Goal: Task Accomplishment & Management: Manage account settings

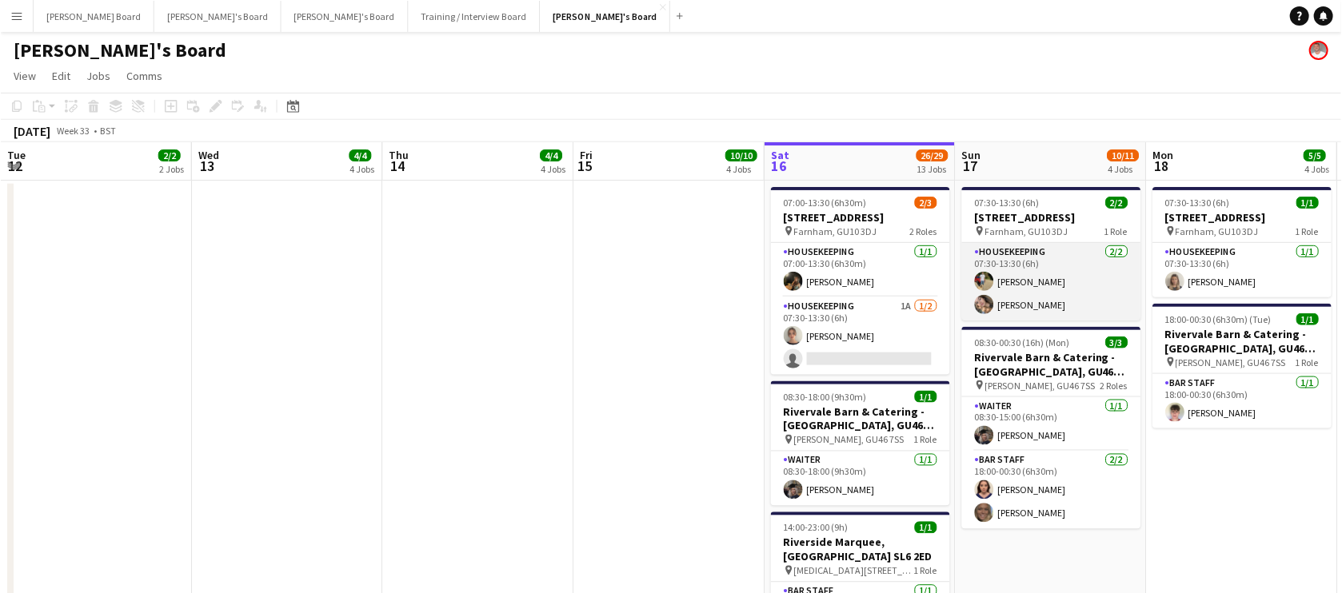
scroll to position [0, 382]
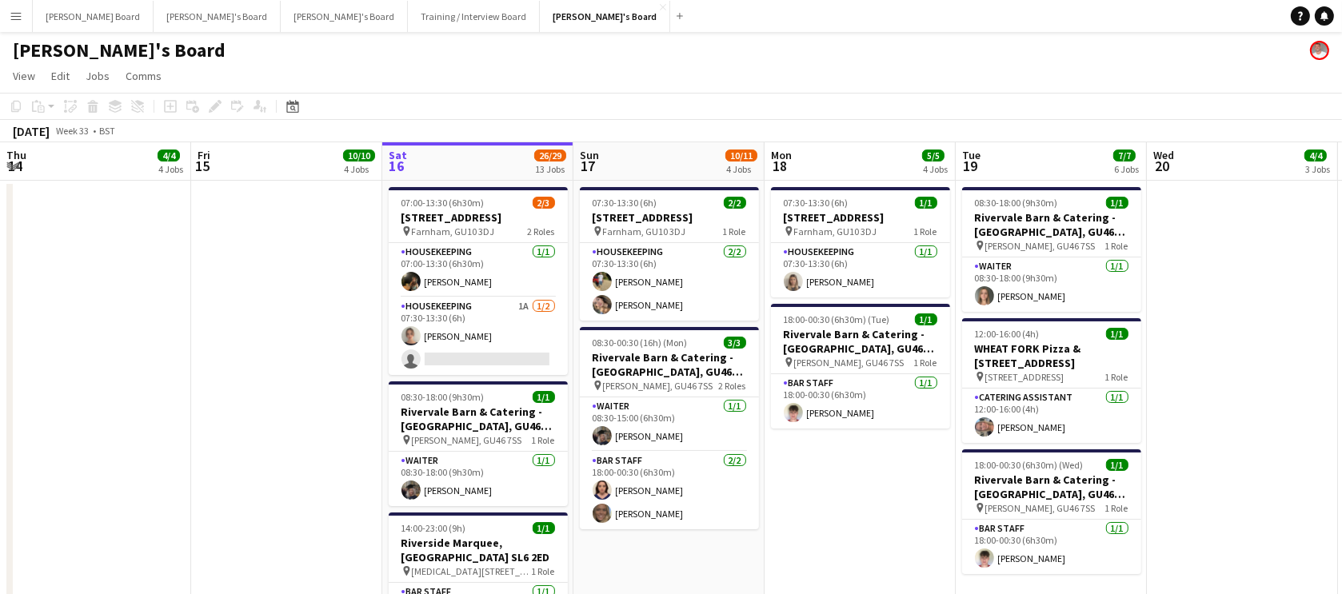
click at [300, 371] on app-date-cell at bounding box center [286, 434] width 191 height 507
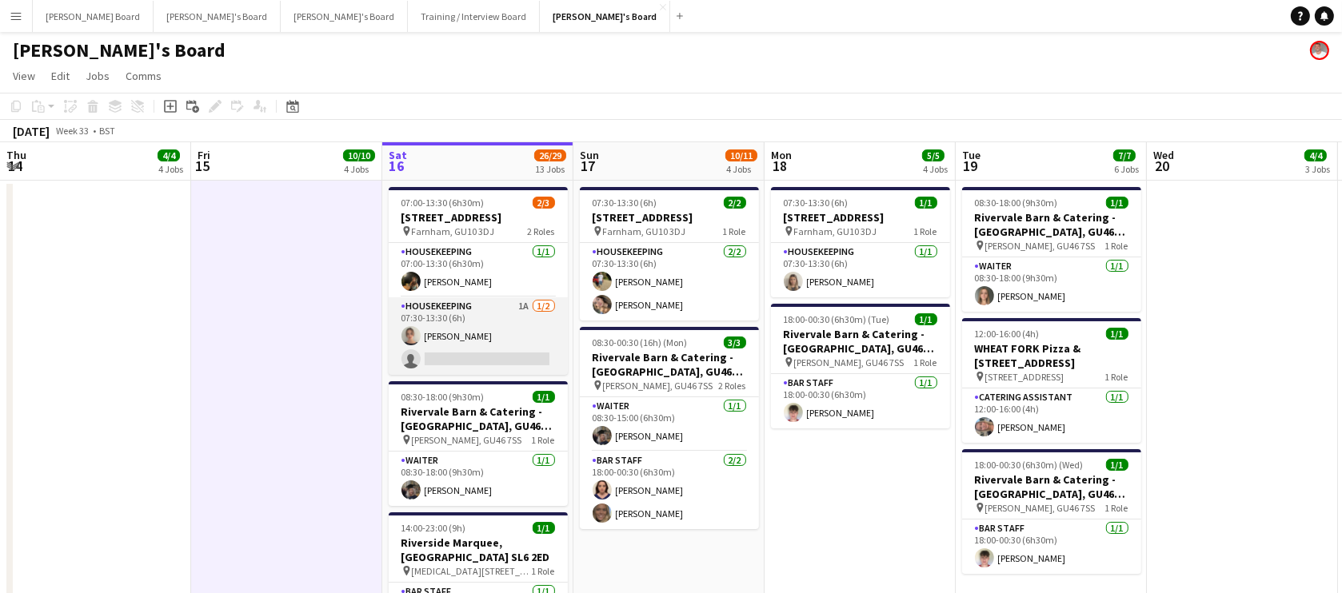
click at [460, 336] on app-card-role "Housekeeping 1A [DATE] 07:30-13:30 (6h) [PERSON_NAME] single-neutral-actions" at bounding box center [478, 336] width 179 height 78
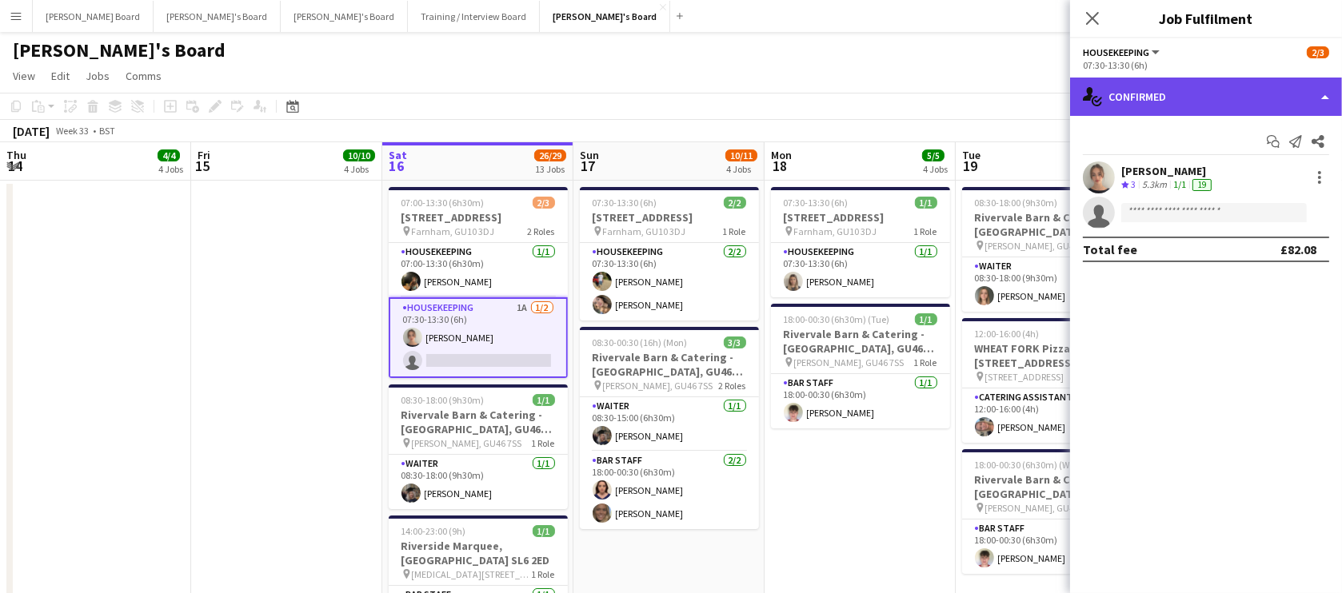
click at [1192, 94] on div "single-neutral-actions-check-2 Confirmed" at bounding box center [1206, 97] width 272 height 38
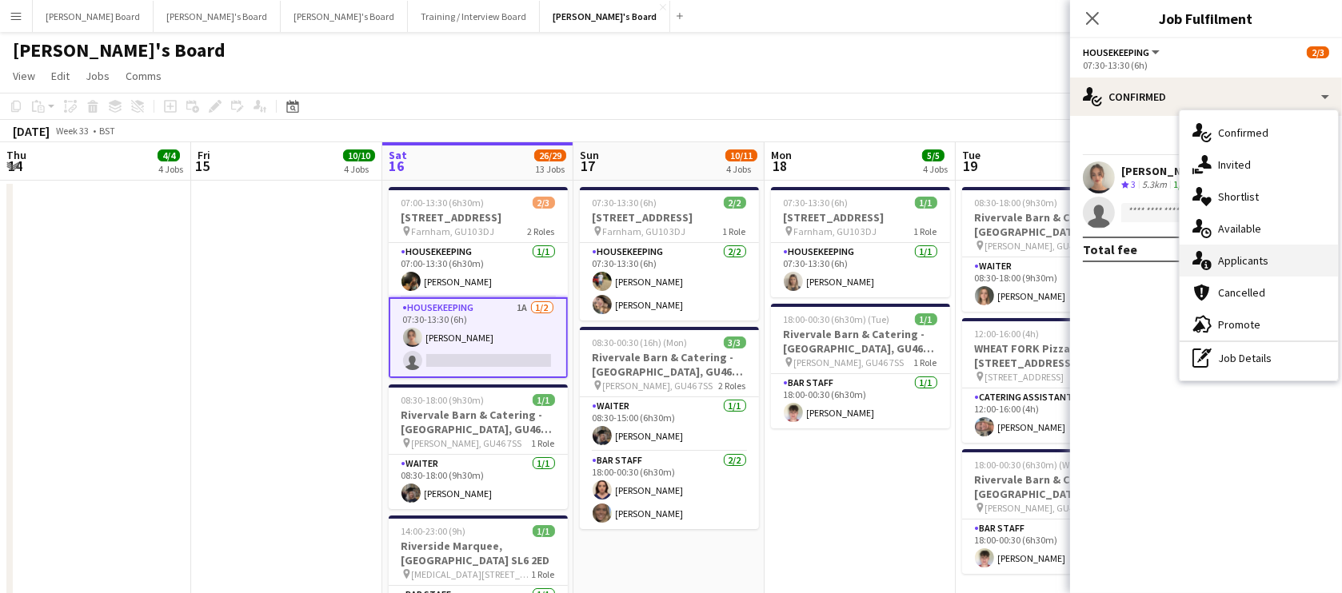
click at [1268, 256] on div "single-neutral-actions-information Applicants" at bounding box center [1258, 261] width 158 height 32
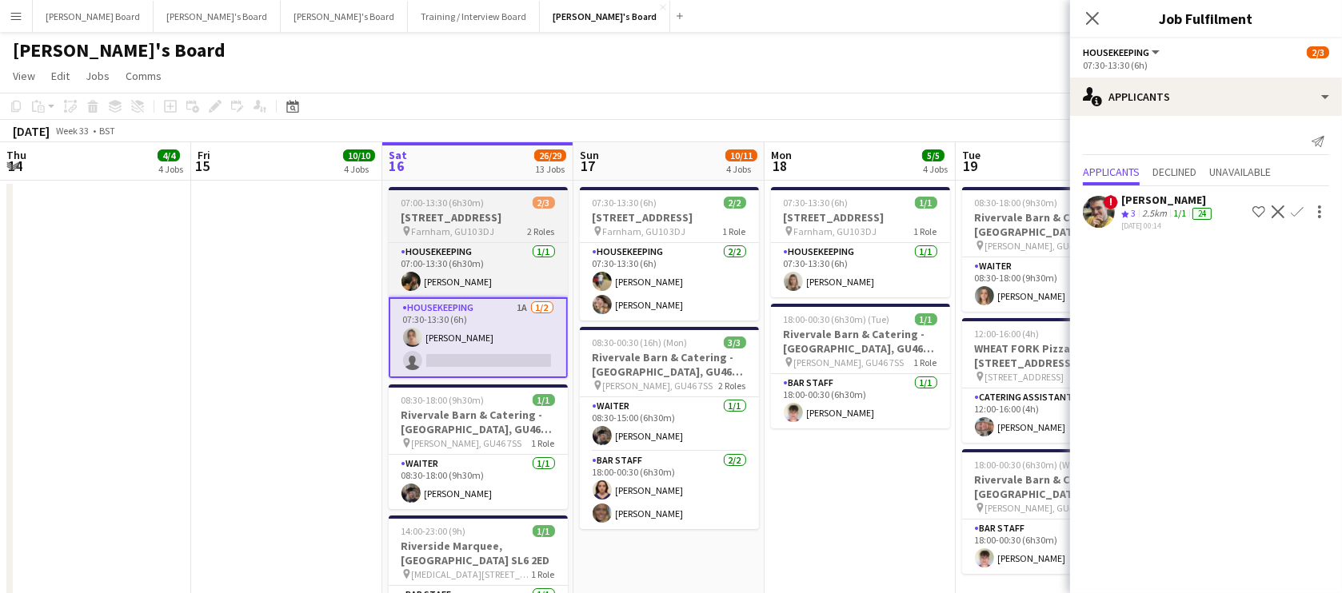
drag, startPoint x: 454, startPoint y: 206, endPoint x: 465, endPoint y: 225, distance: 22.2
click at [454, 206] on span "07:00-13:30 (6h30m)" at bounding box center [442, 203] width 83 height 12
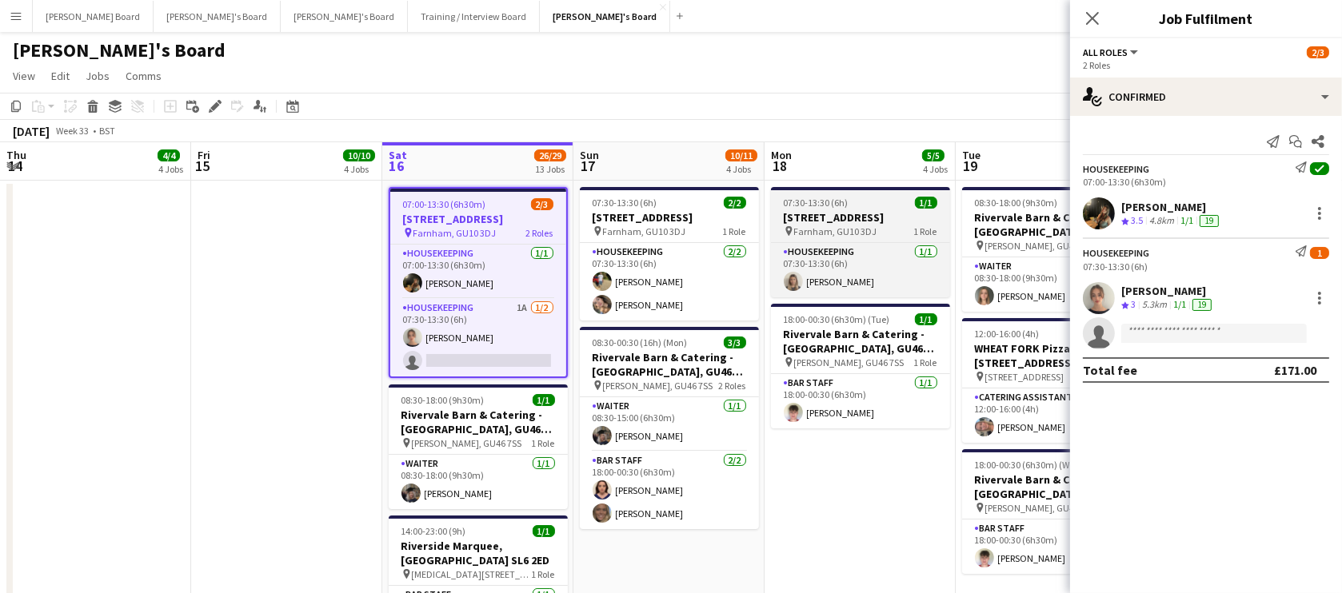
click at [844, 208] on span "07:30-13:30 (6h)" at bounding box center [816, 203] width 65 height 12
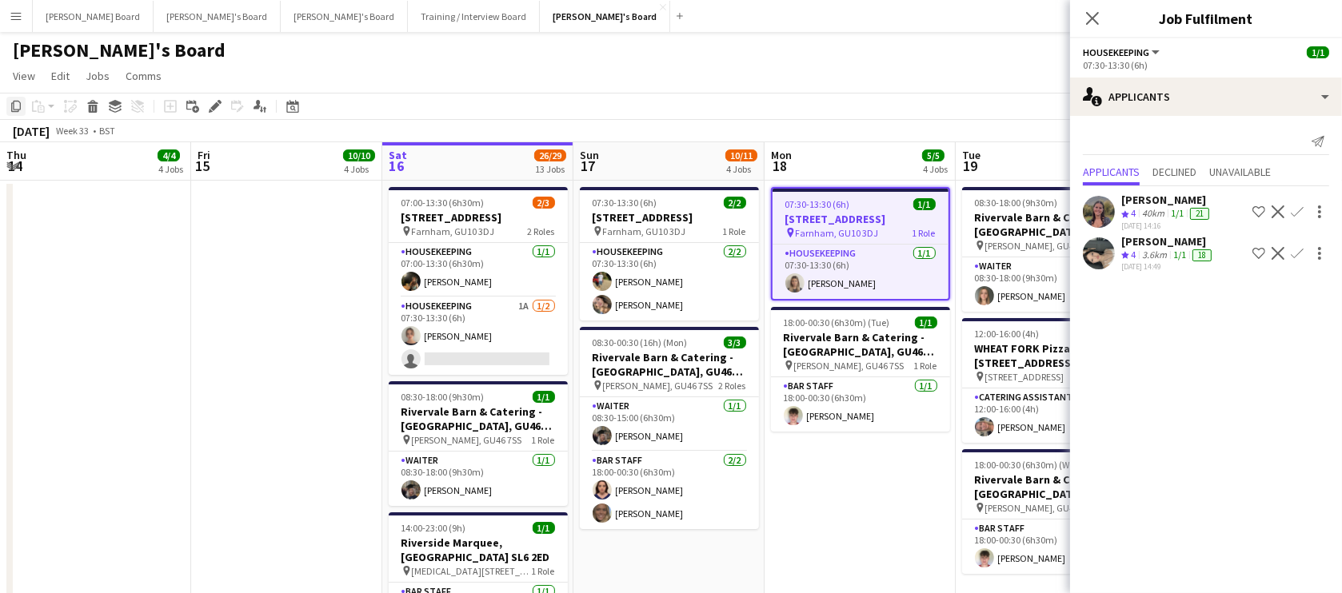
click at [18, 98] on div "Copy" at bounding box center [15, 106] width 19 height 19
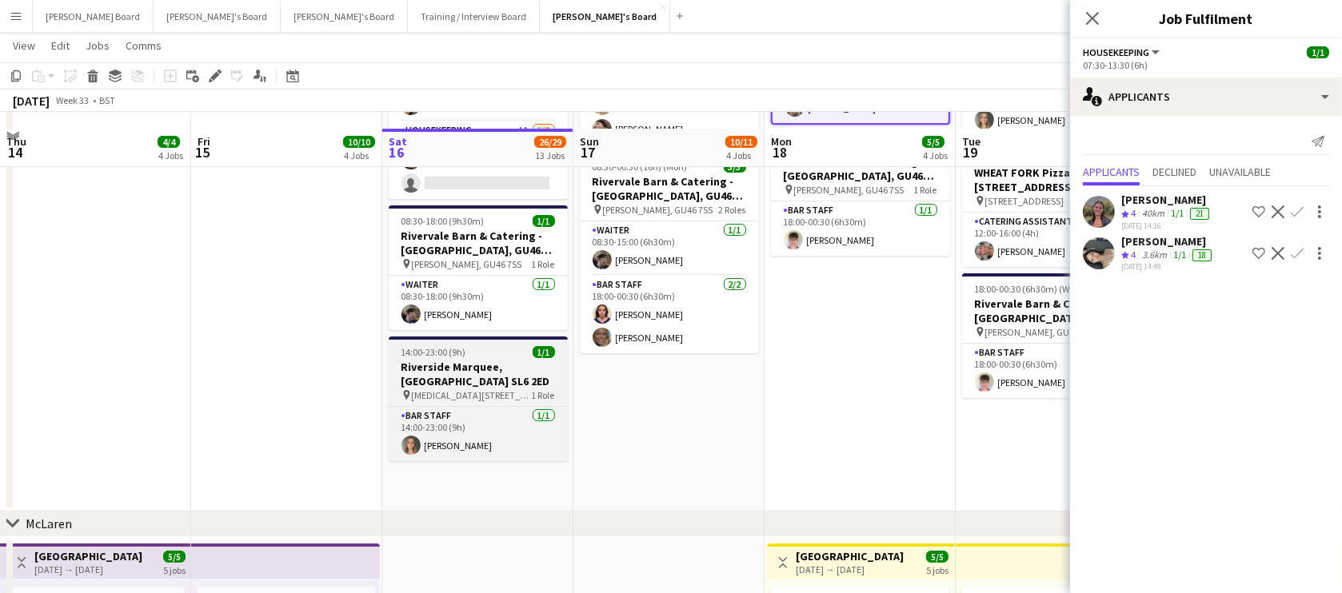
scroll to position [193, 0]
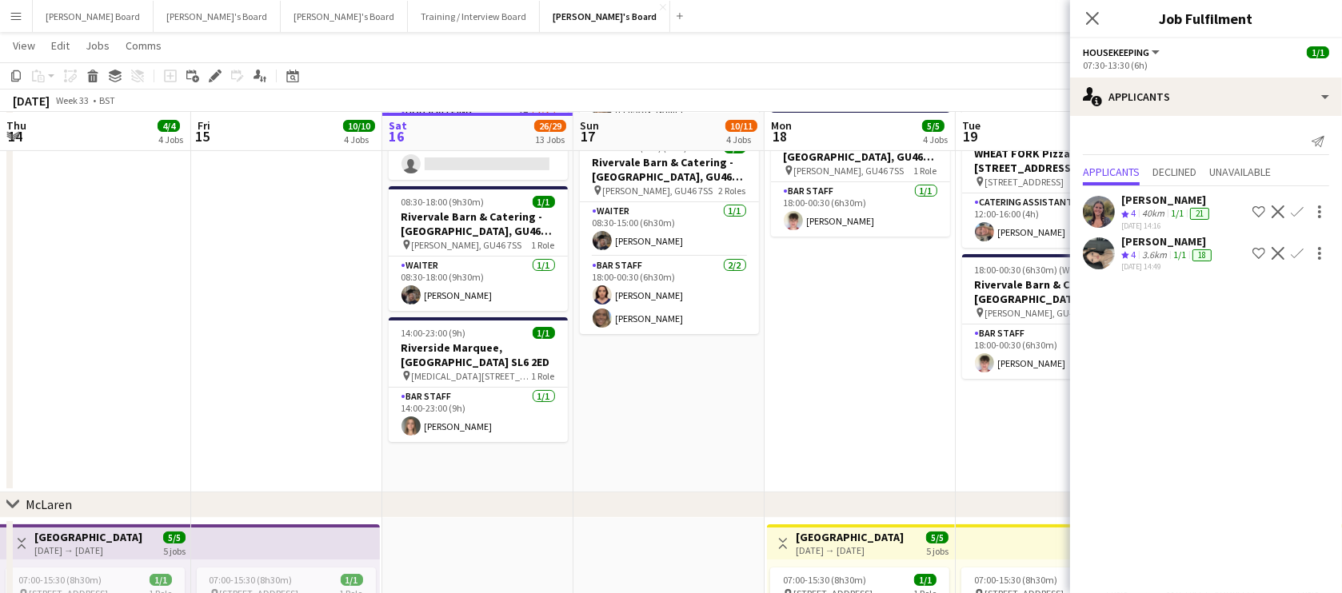
click at [463, 471] on app-date-cell "07:00-13:30 (6h30m) [STREET_ADDRESS] pin Farnham, GU10 3DJ 2 Roles Housekeeping…" at bounding box center [477, 239] width 191 height 507
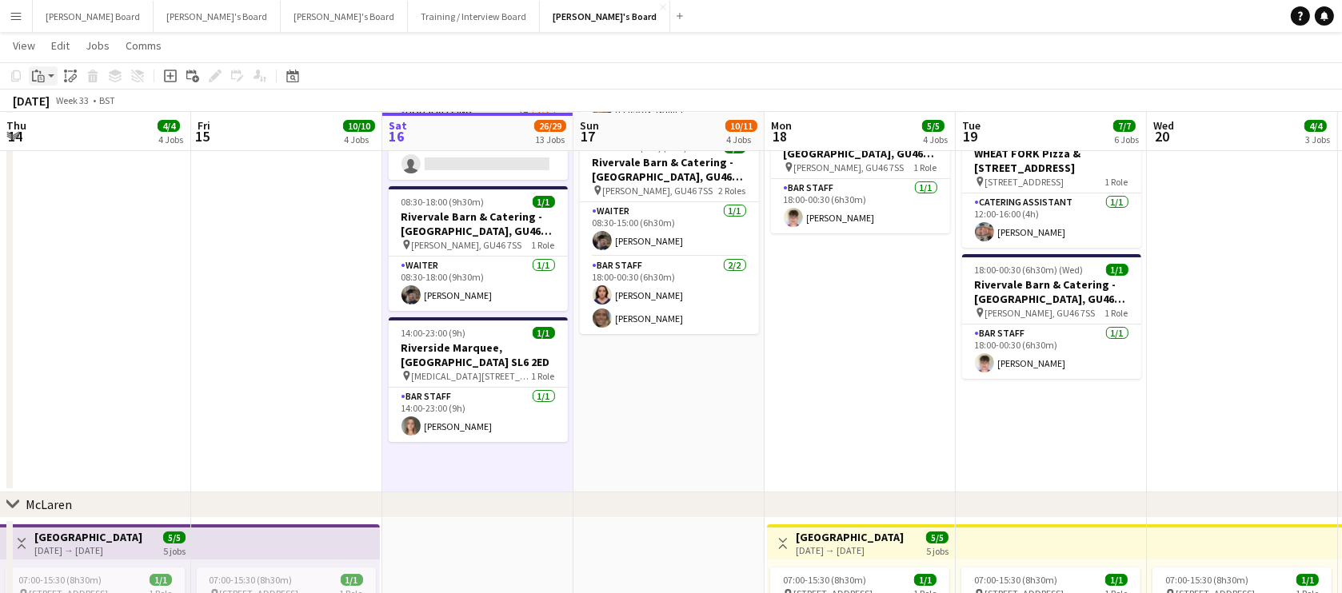
click at [42, 80] on icon "Paste" at bounding box center [38, 76] width 13 height 13
click at [65, 111] on link "Paste Ctrl+V" at bounding box center [117, 106] width 150 height 14
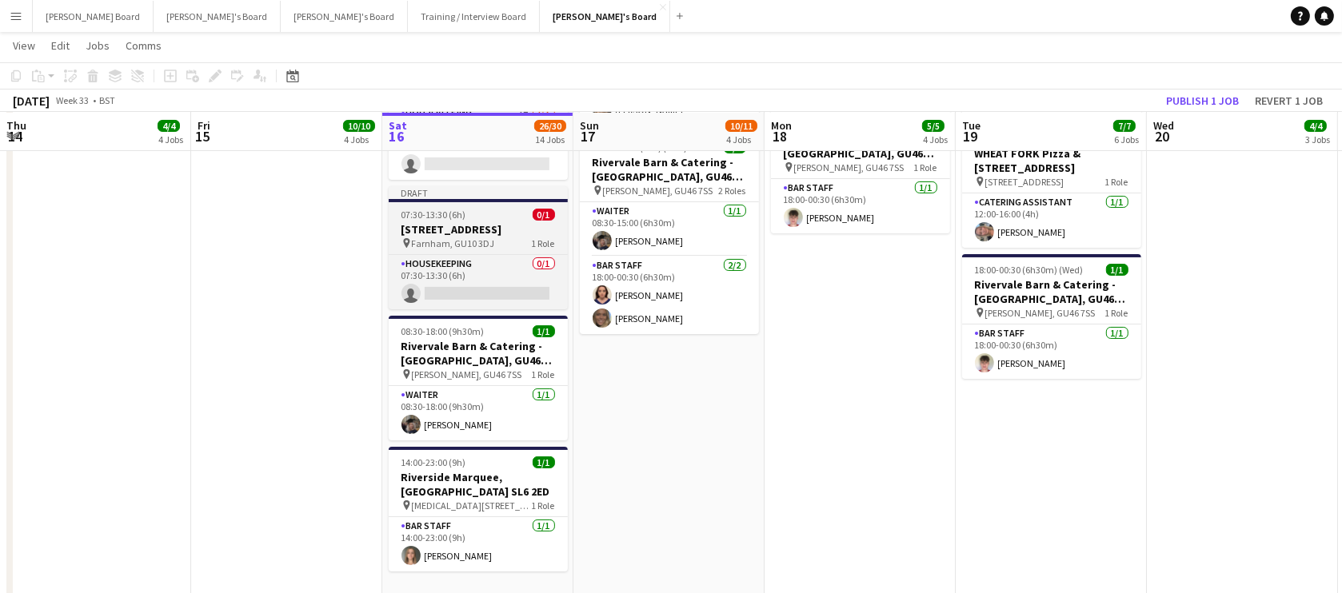
click at [450, 225] on h3 "[STREET_ADDRESS]" at bounding box center [478, 229] width 179 height 14
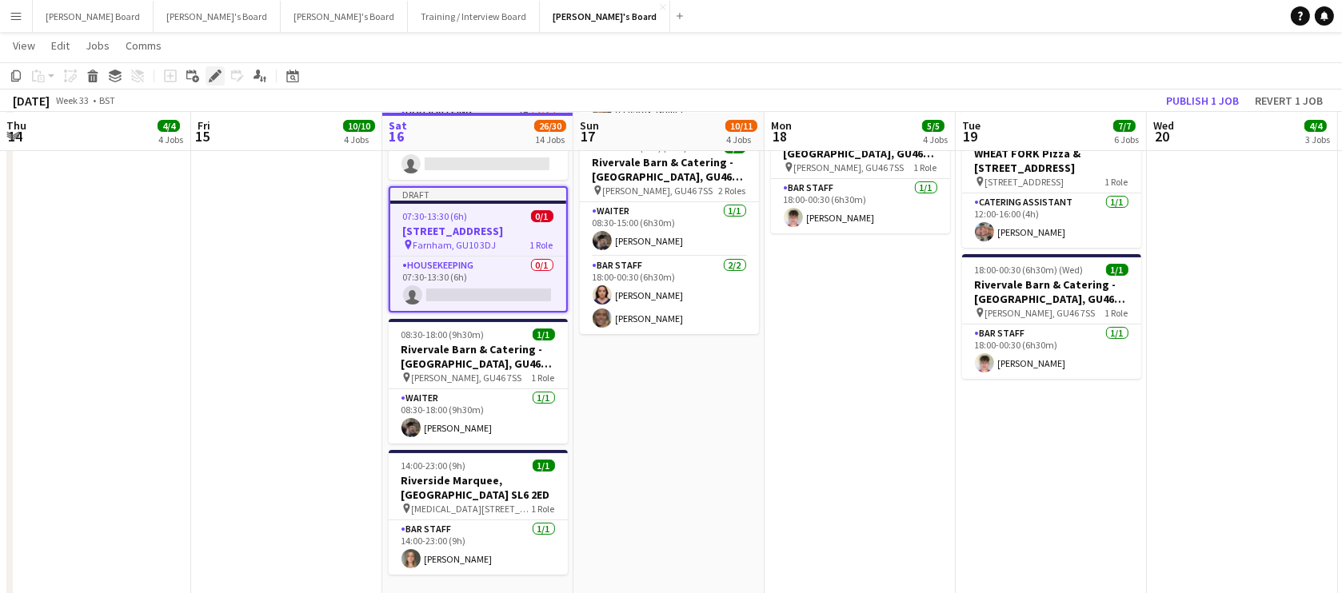
click at [216, 85] on div "Edit" at bounding box center [214, 75] width 19 height 19
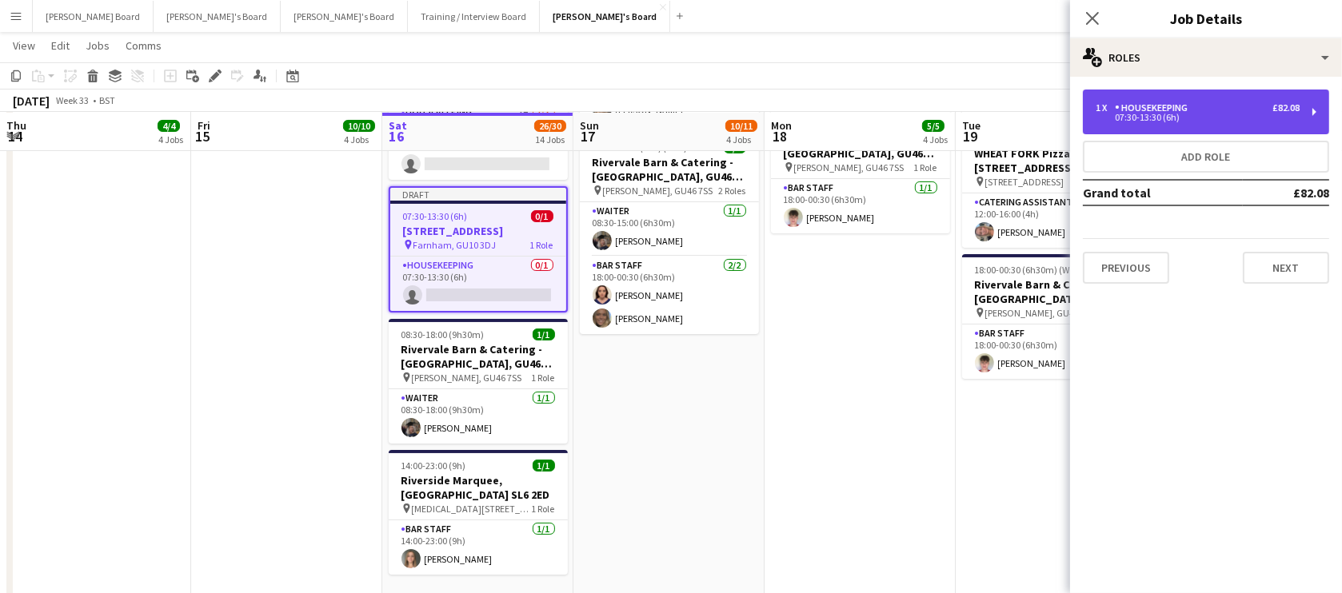
click at [1165, 104] on div "Housekeeping" at bounding box center [1154, 107] width 79 height 11
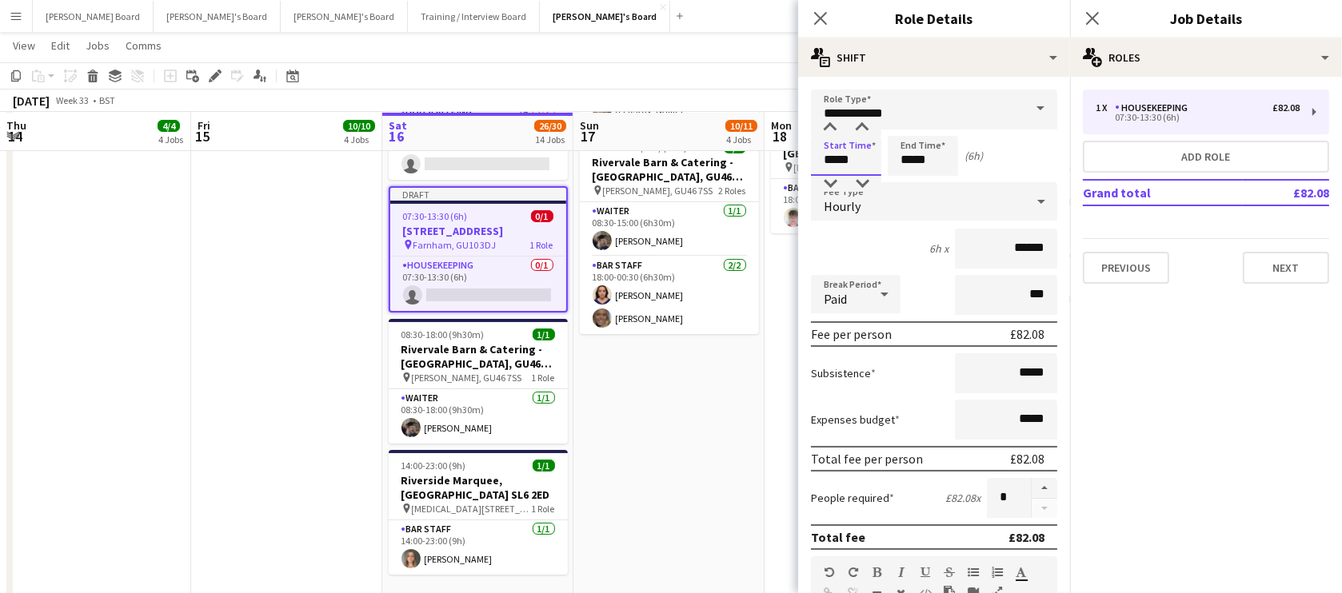
click at [854, 152] on input "*****" at bounding box center [846, 156] width 70 height 40
click at [832, 135] on div at bounding box center [830, 128] width 32 height 16
type input "*****"
click at [832, 135] on div at bounding box center [830, 128] width 32 height 16
click at [641, 504] on app-date-cell "07:30-13:30 (6h) 2/[STREET_ADDRESS] pin [PERSON_NAME], GU10 3DJ 1 Role Housekee…" at bounding box center [668, 312] width 191 height 652
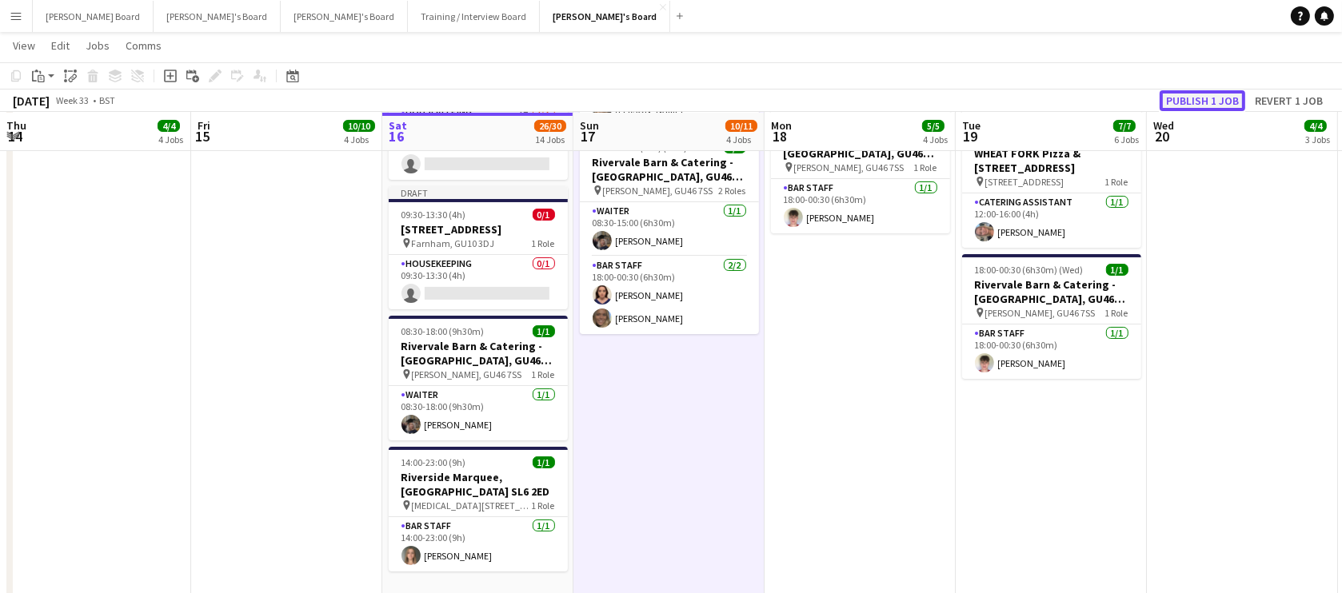
click at [1188, 103] on button "Publish 1 job" at bounding box center [1202, 100] width 86 height 21
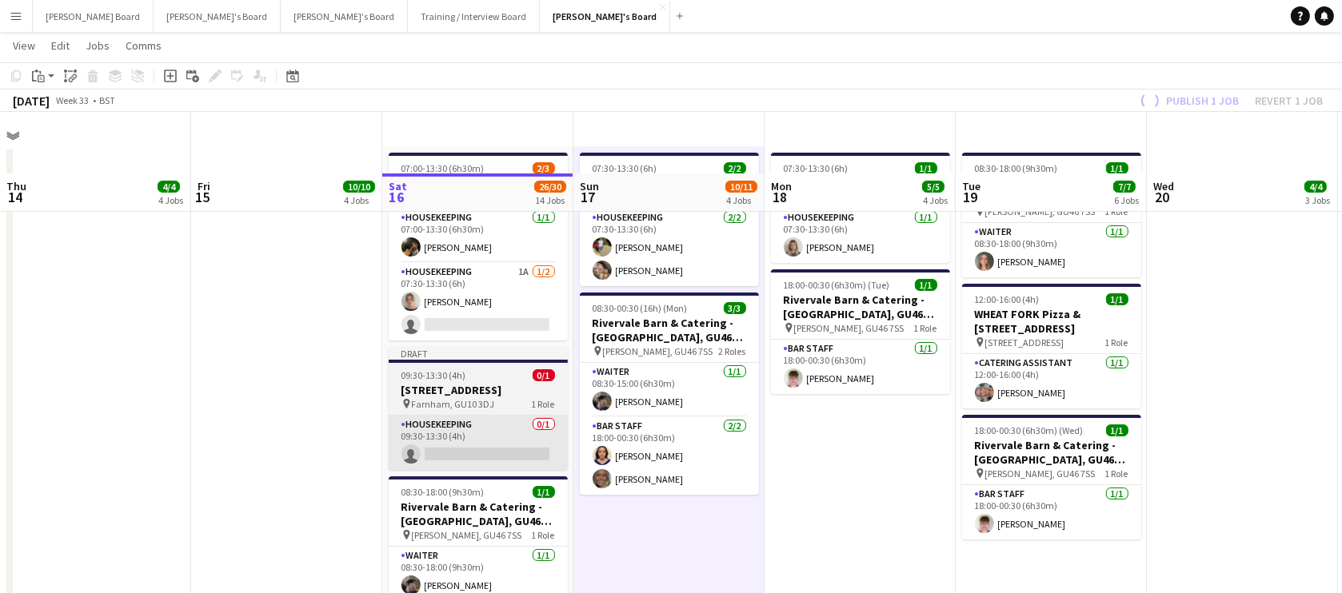
scroll to position [0, 0]
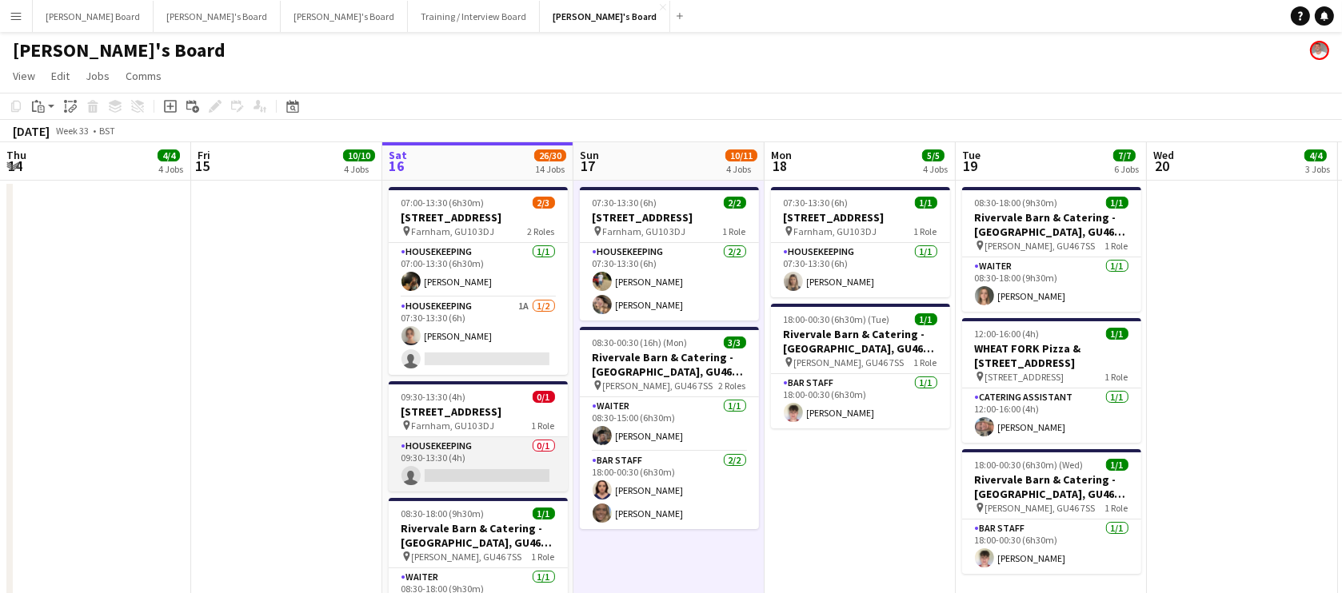
click at [510, 456] on app-card-role "Housekeeping 0/1 09:30-13:30 (4h) single-neutral-actions" at bounding box center [478, 464] width 179 height 54
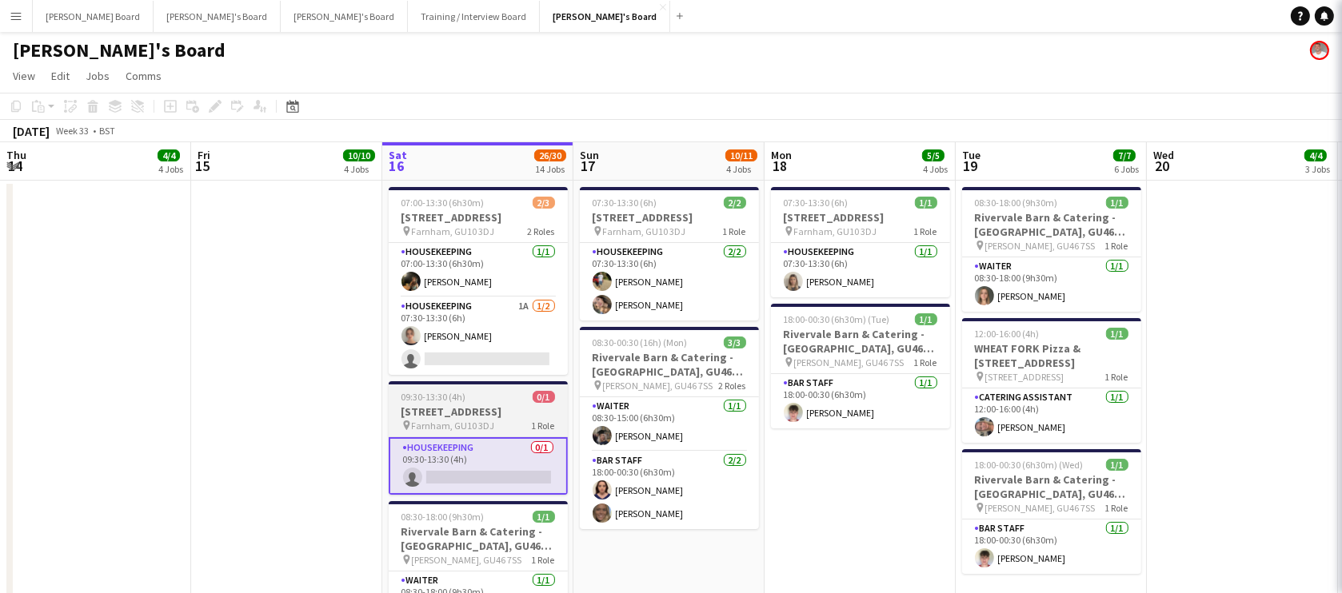
scroll to position [0, 381]
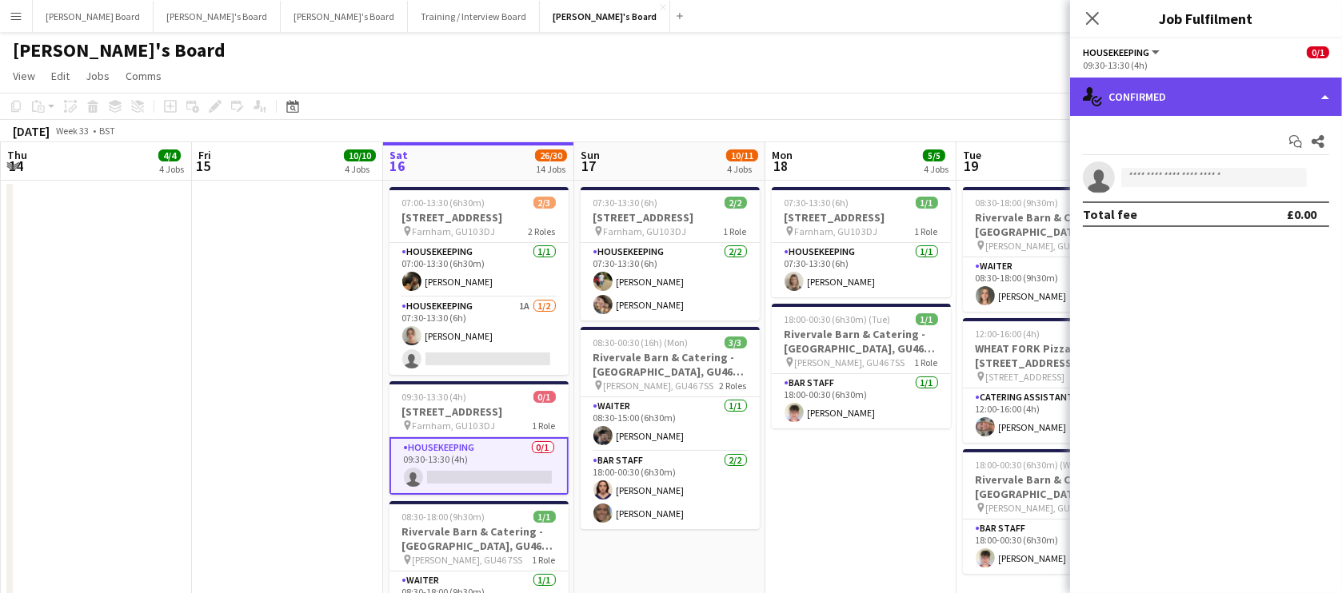
click at [1159, 112] on div "single-neutral-actions-check-2 Confirmed" at bounding box center [1206, 97] width 272 height 38
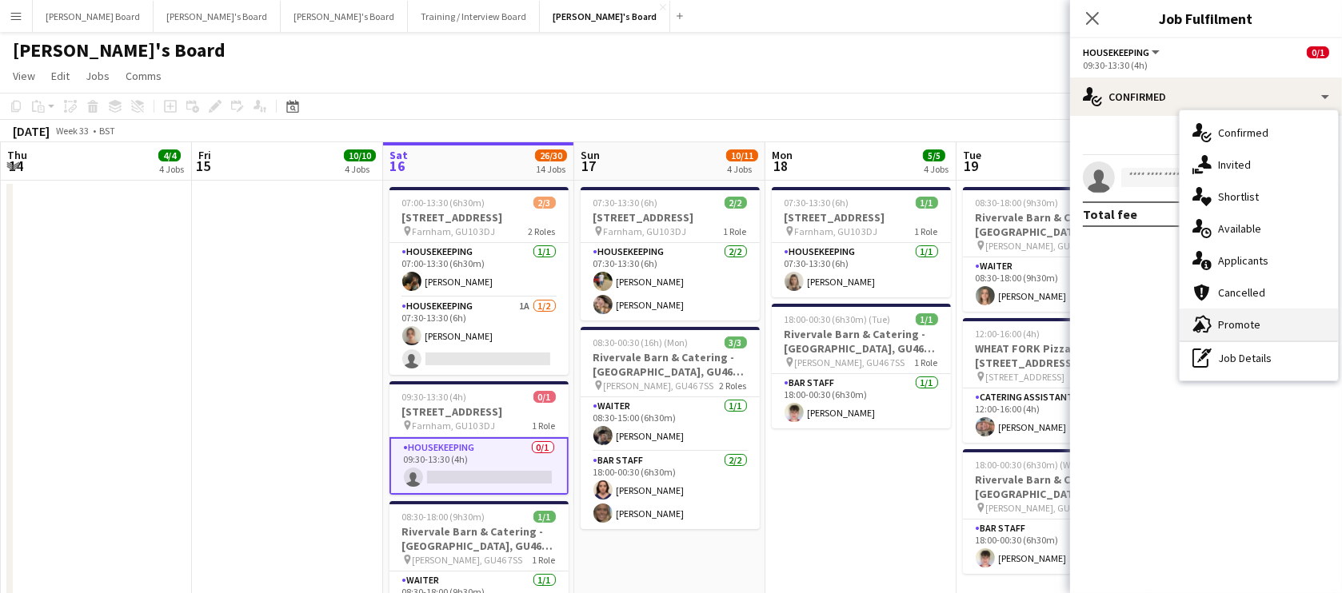
click at [1252, 328] on div "advertising-megaphone Promote" at bounding box center [1258, 325] width 158 height 32
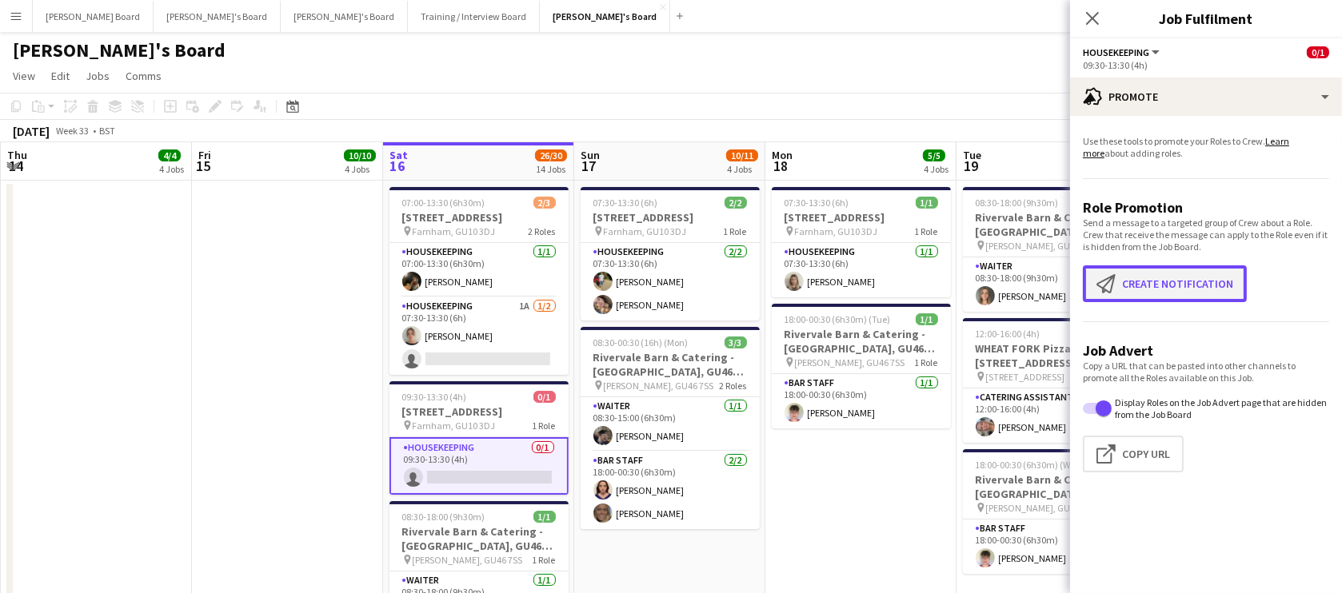
drag, startPoint x: 1179, startPoint y: 277, endPoint x: 1144, endPoint y: 289, distance: 36.4
click at [1179, 277] on button "Create notification Create notification" at bounding box center [1165, 283] width 164 height 37
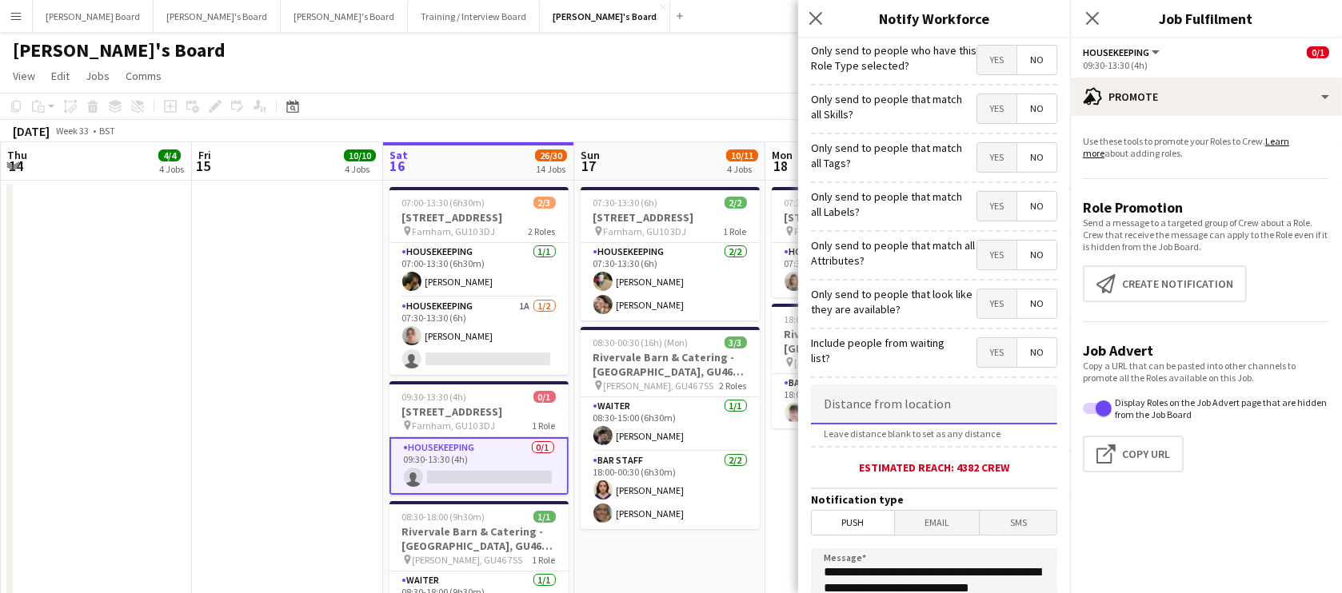
click at [888, 401] on input at bounding box center [934, 405] width 246 height 40
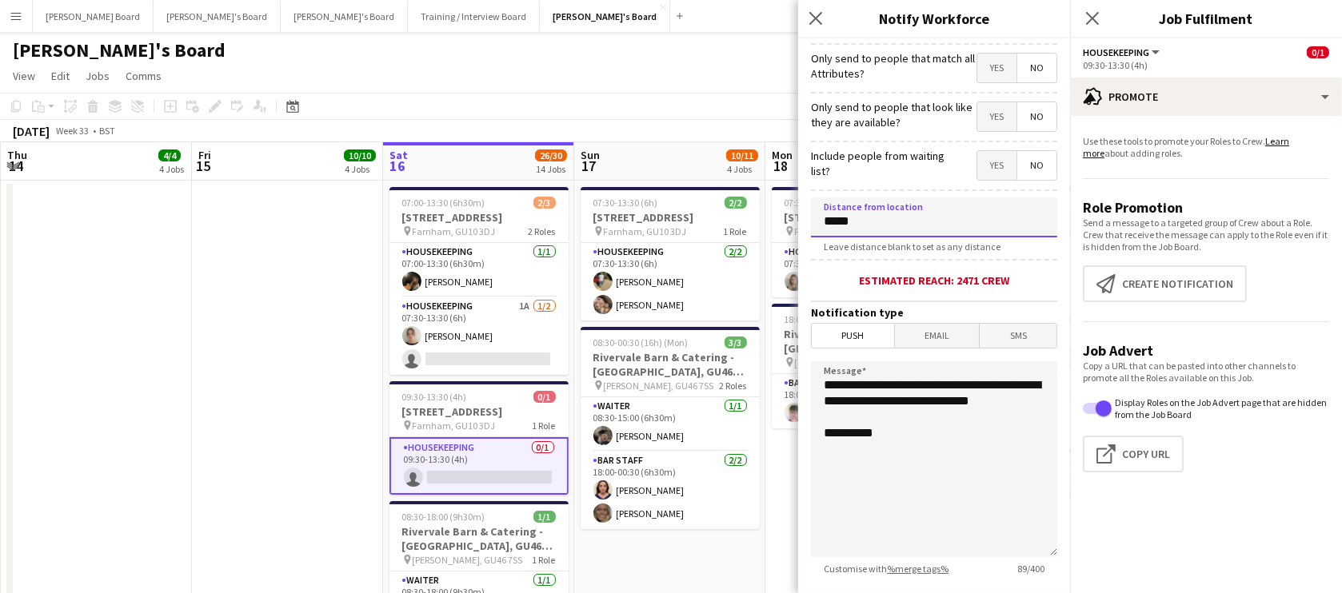
scroll to position [290, 0]
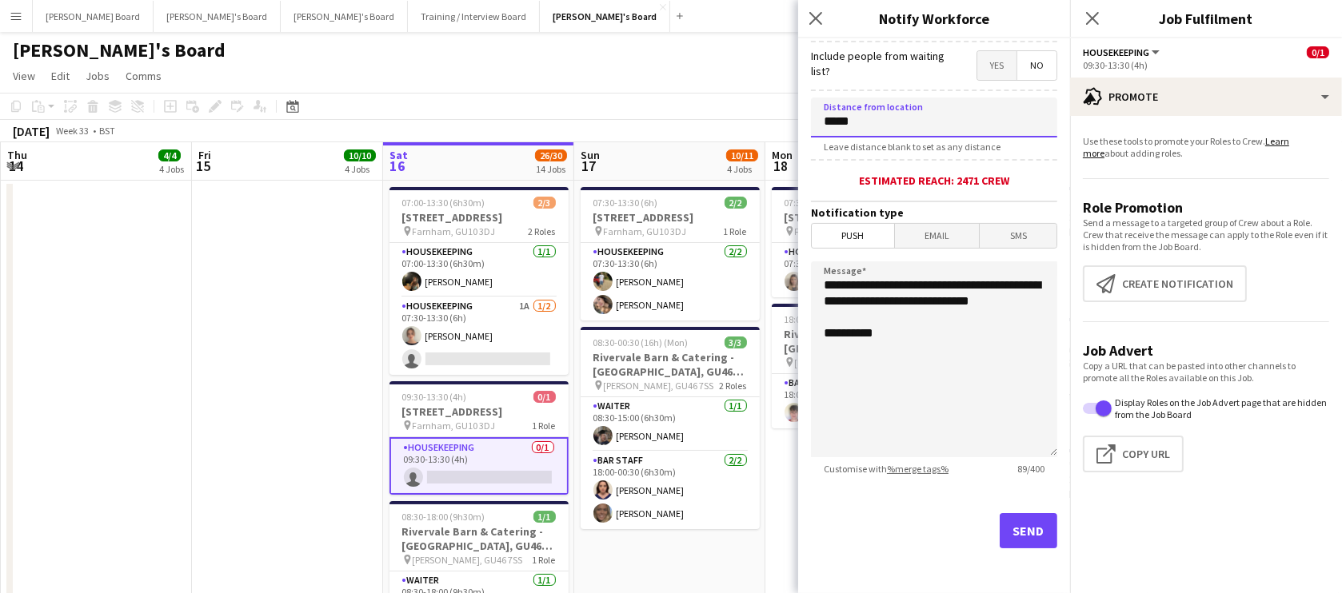
type input "*****"
click at [1027, 533] on button "Send" at bounding box center [1028, 530] width 58 height 35
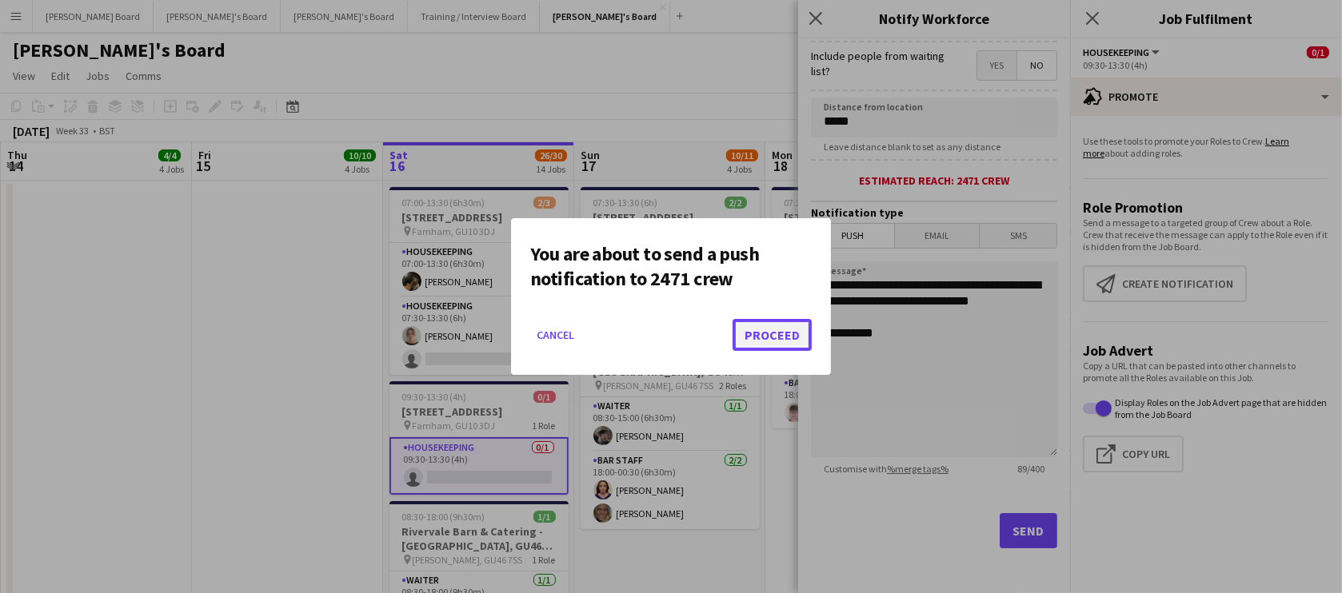
click at [784, 340] on button "Proceed" at bounding box center [771, 335] width 79 height 32
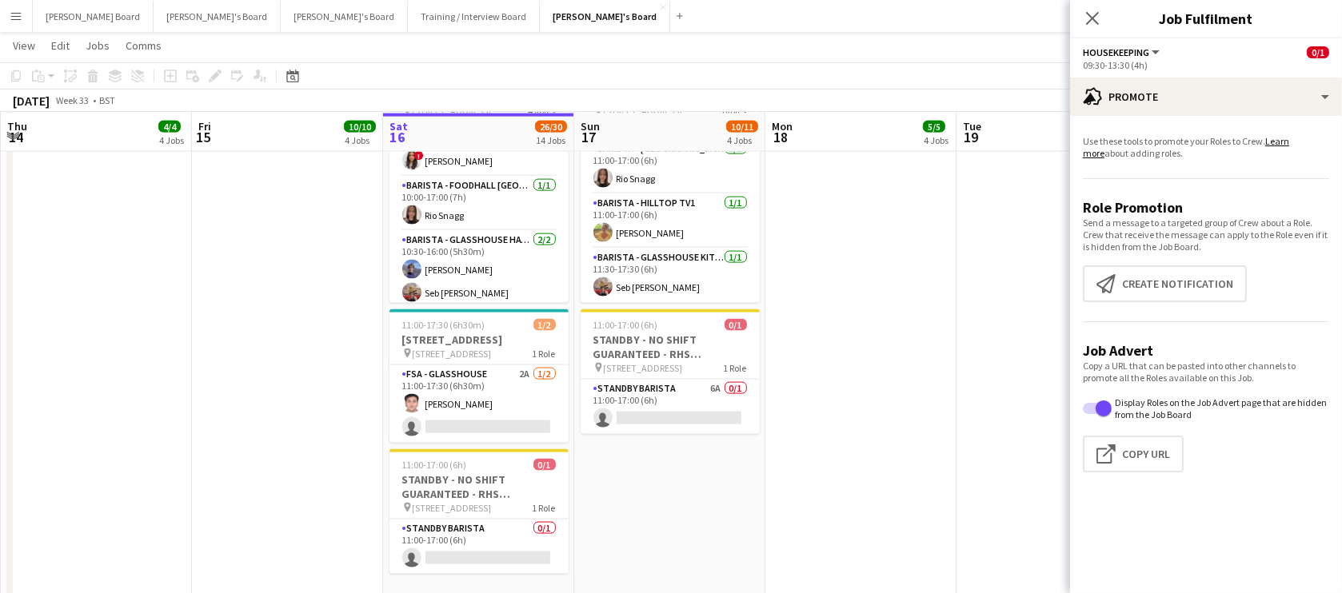
scroll to position [2816, 0]
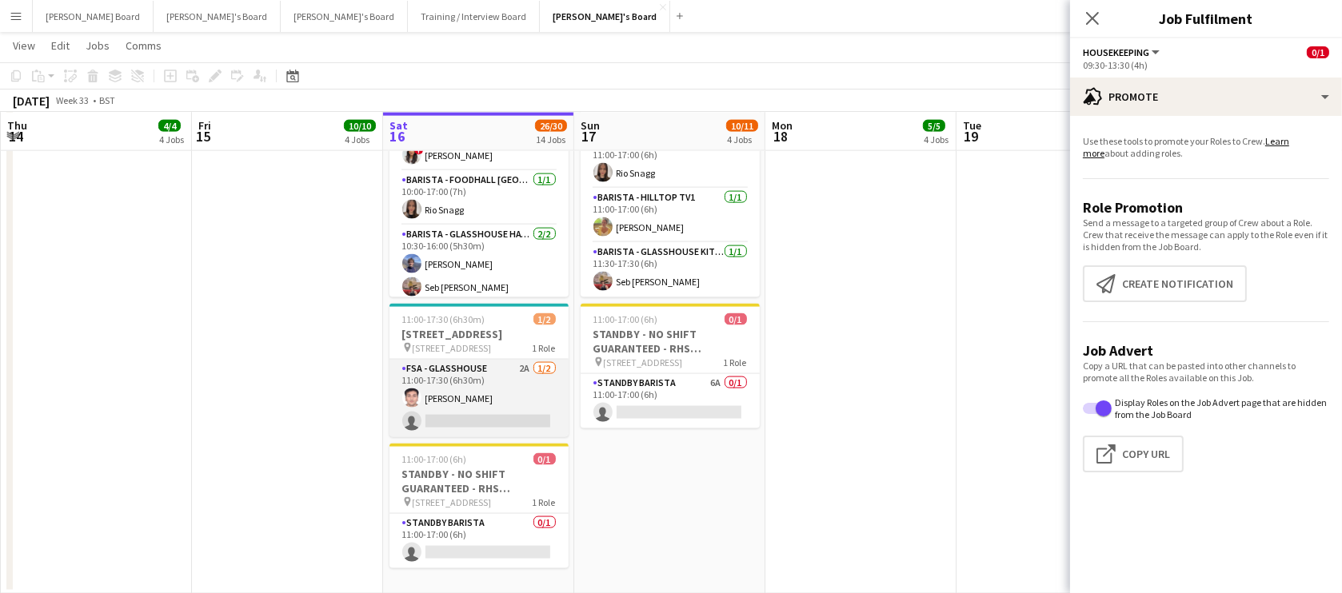
click at [513, 418] on app-card-role "FSA - Glasshouse 2A [DATE] 11:00-17:30 (6h30m) [PERSON_NAME] single-neutral-act…" at bounding box center [478, 399] width 179 height 78
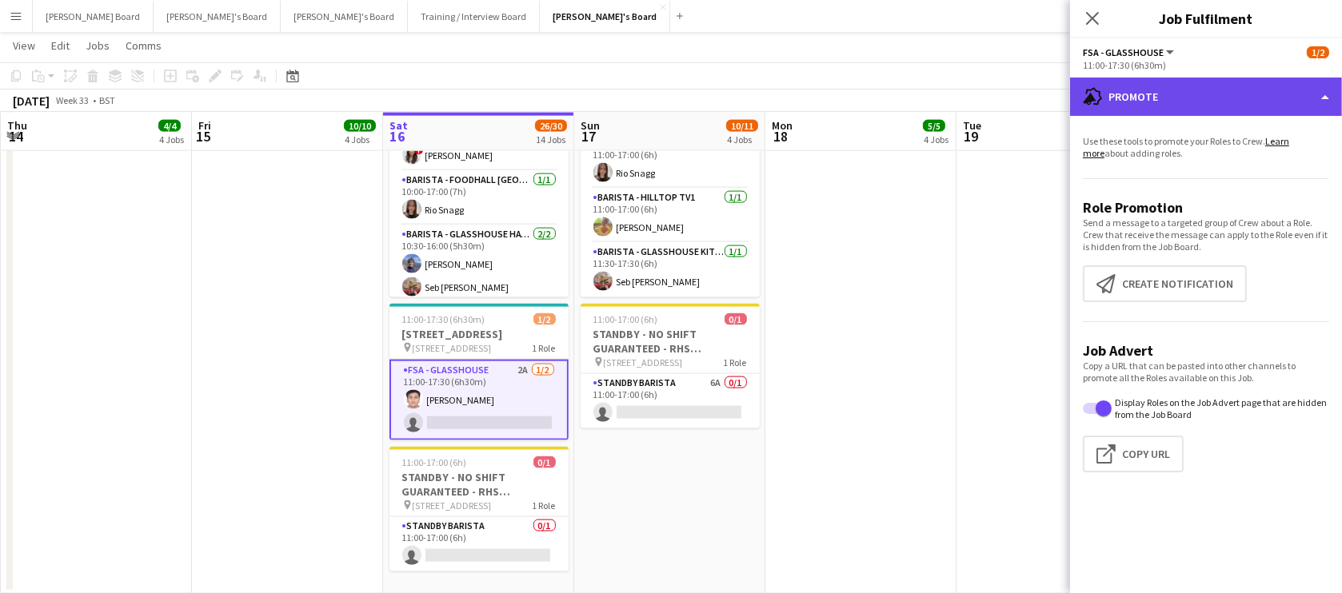
click at [1193, 111] on div "advertising-megaphone Promote" at bounding box center [1206, 97] width 272 height 38
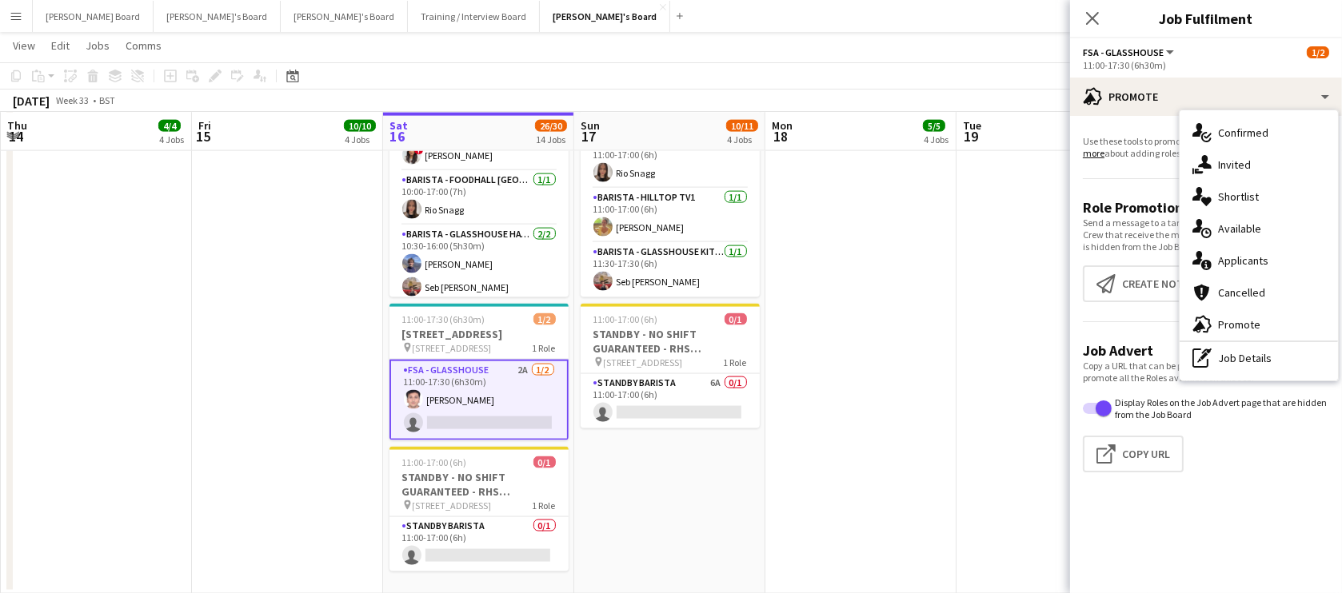
click at [1267, 279] on div "cancellation Cancelled" at bounding box center [1258, 293] width 158 height 32
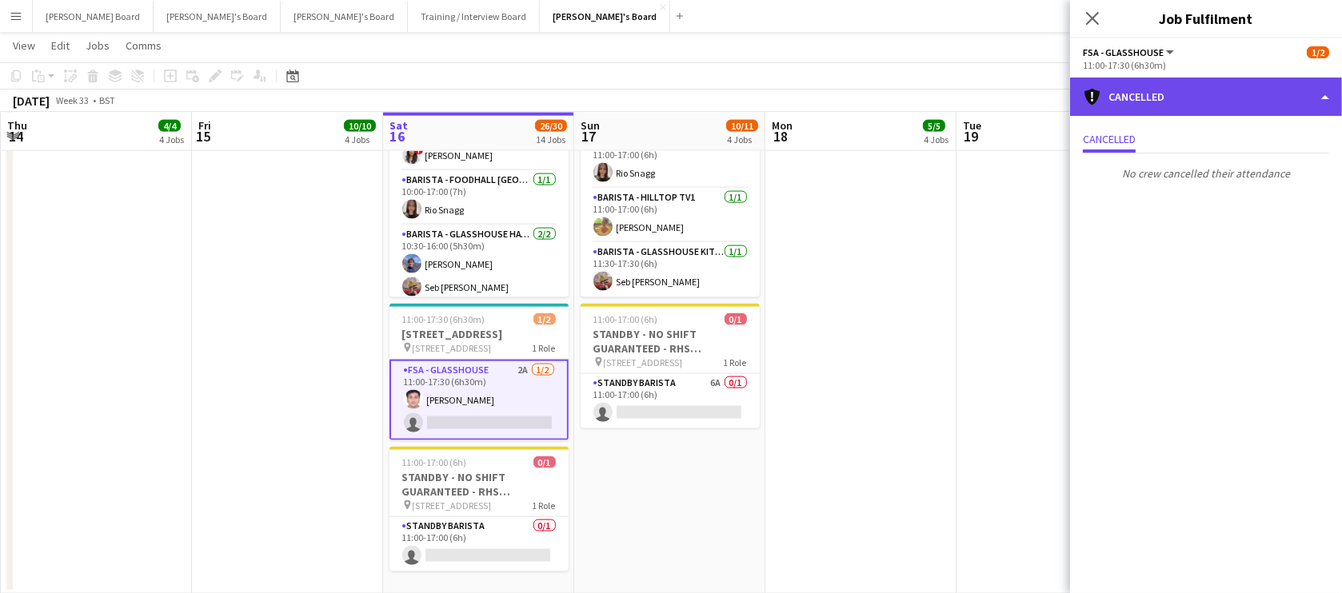
click at [1192, 101] on div "cancellation Cancelled" at bounding box center [1206, 97] width 272 height 38
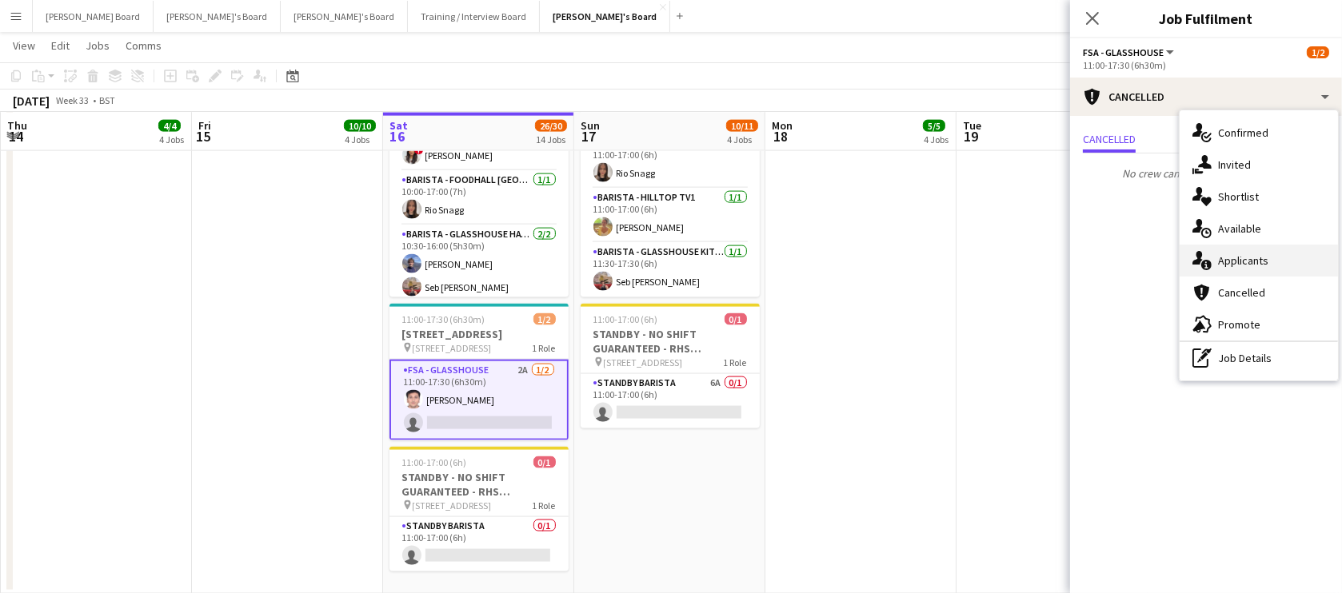
click at [1239, 252] on div "single-neutral-actions-information Applicants" at bounding box center [1258, 261] width 158 height 32
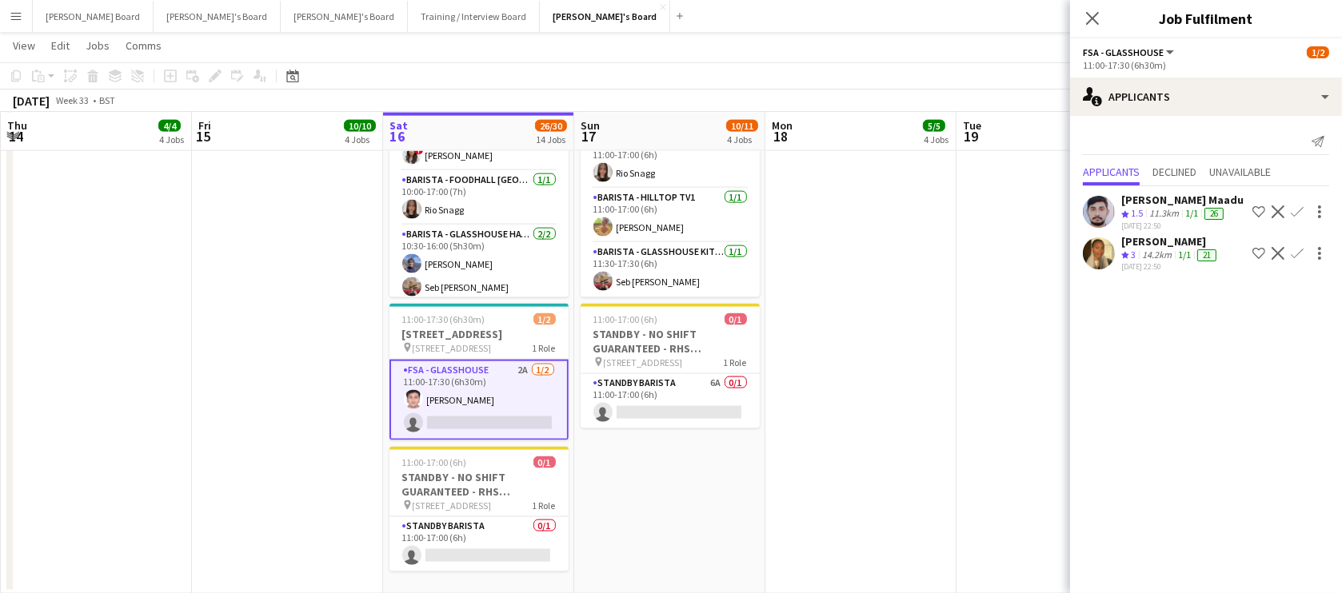
click at [1158, 269] on div "[DATE] 22:50" at bounding box center [1170, 266] width 98 height 10
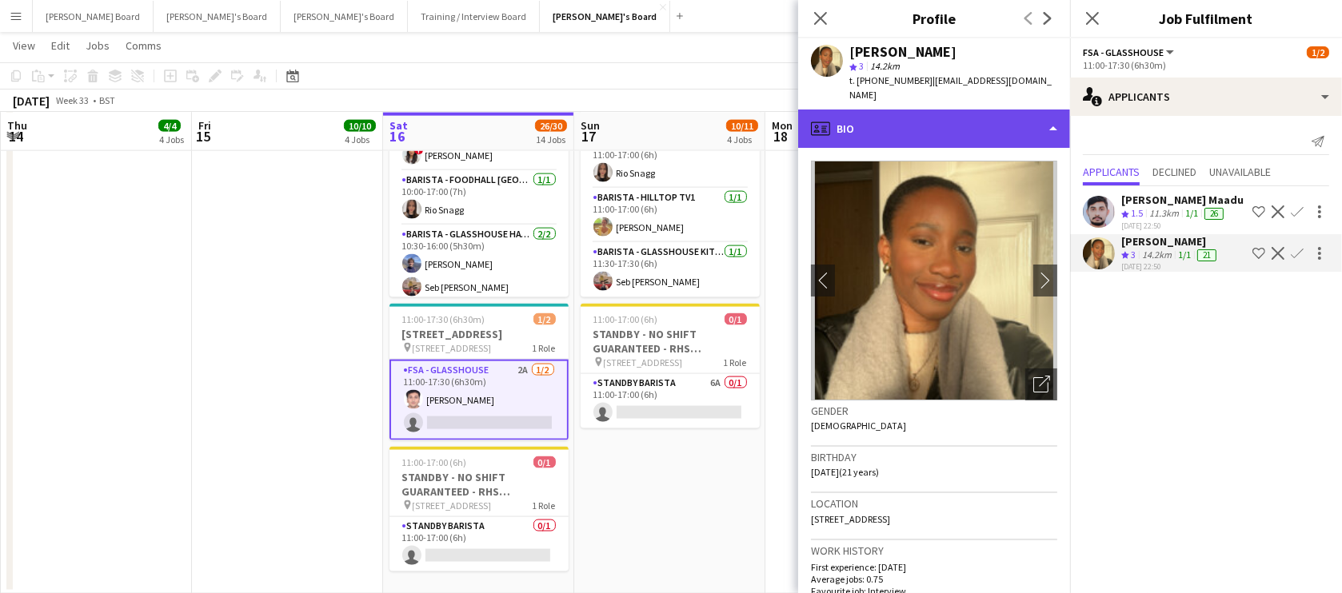
click at [928, 111] on div "profile Bio" at bounding box center [934, 129] width 272 height 38
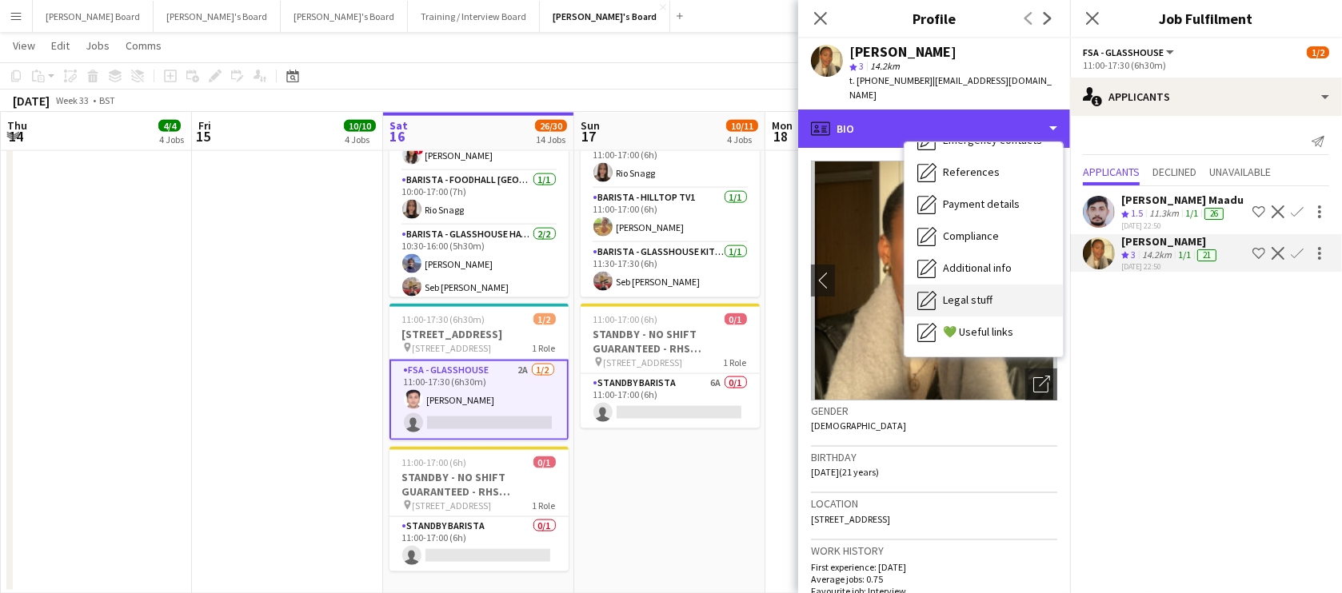
scroll to position [245, 0]
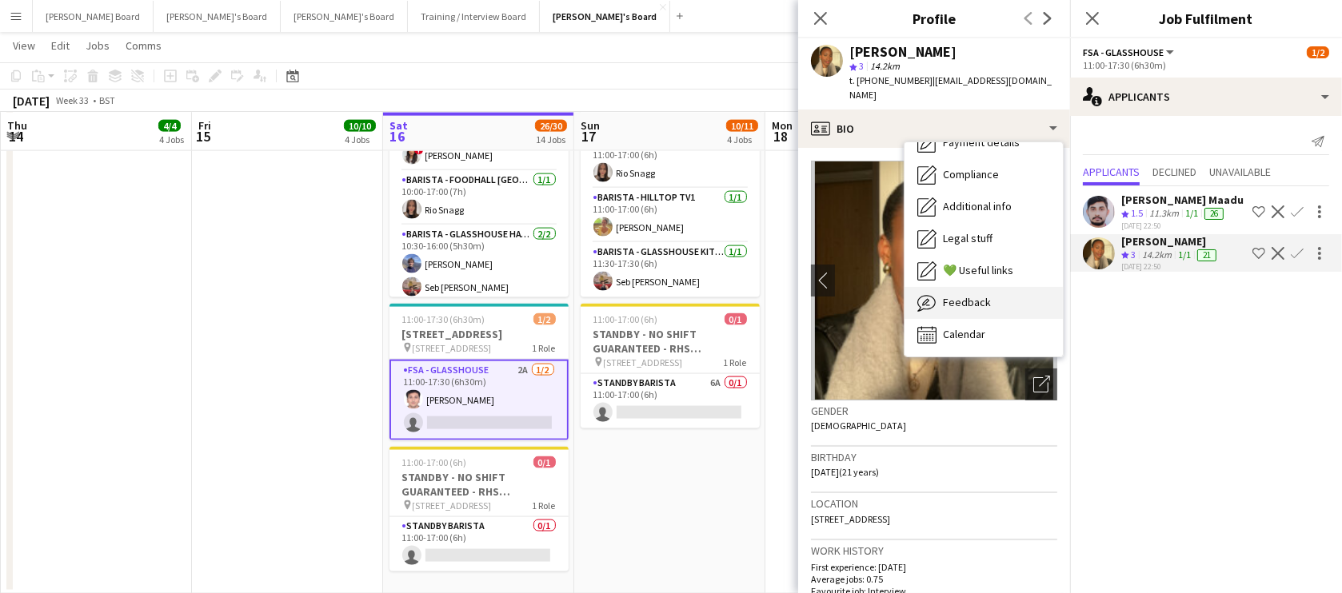
click at [973, 295] on span "Feedback" at bounding box center [967, 302] width 48 height 14
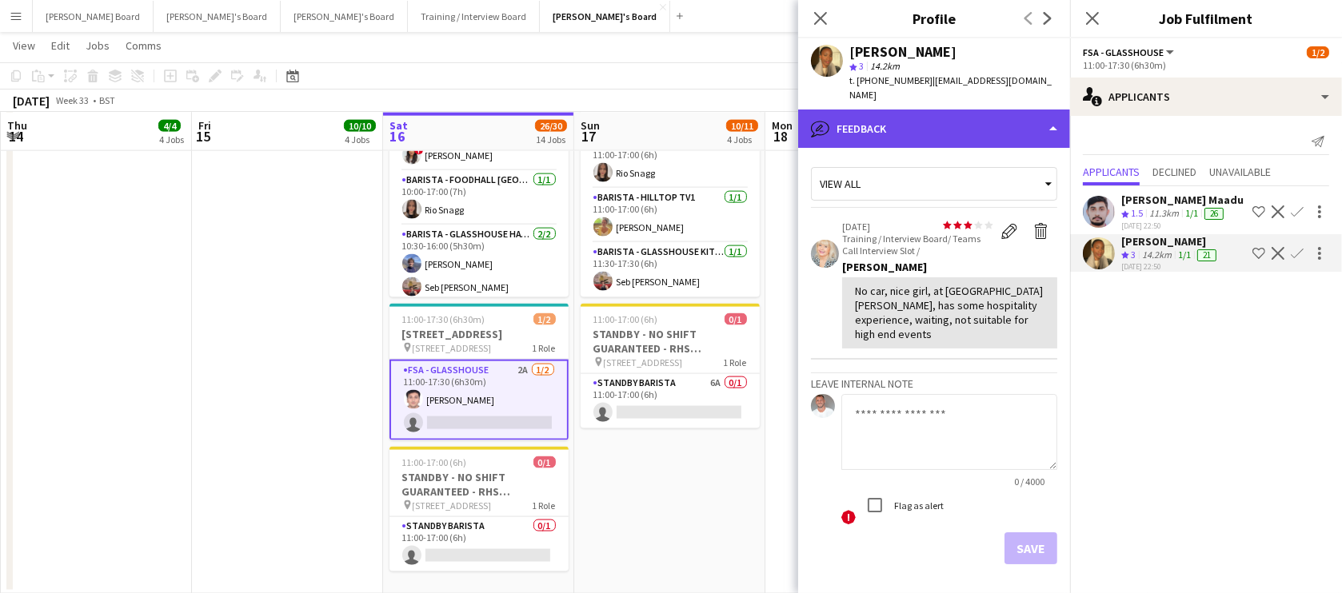
click at [917, 127] on div "bubble-pencil Feedback" at bounding box center [934, 129] width 272 height 38
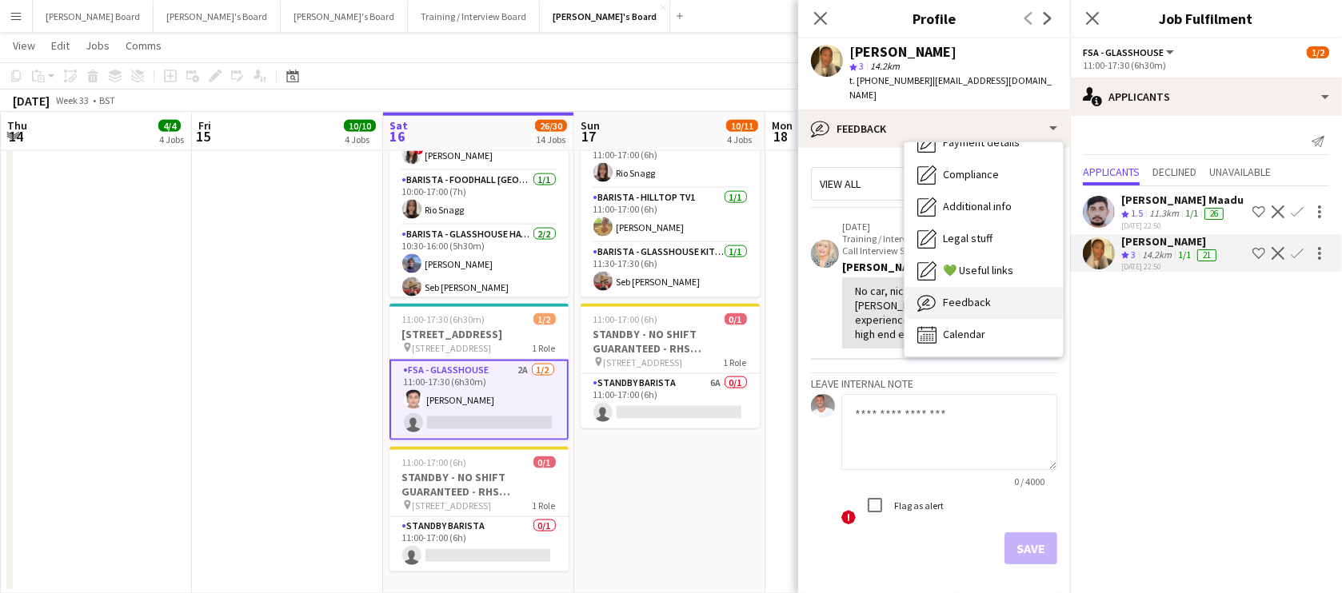
click at [979, 295] on span "Feedback" at bounding box center [967, 302] width 48 height 14
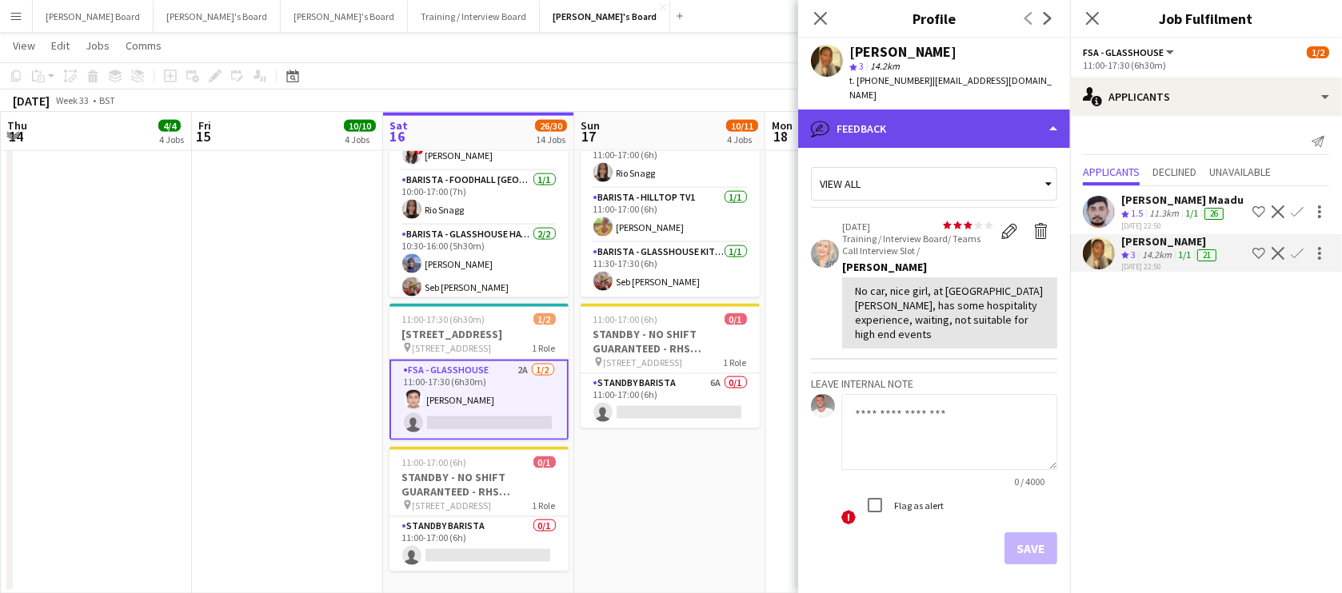
click at [943, 110] on div "bubble-pencil Feedback" at bounding box center [934, 129] width 272 height 38
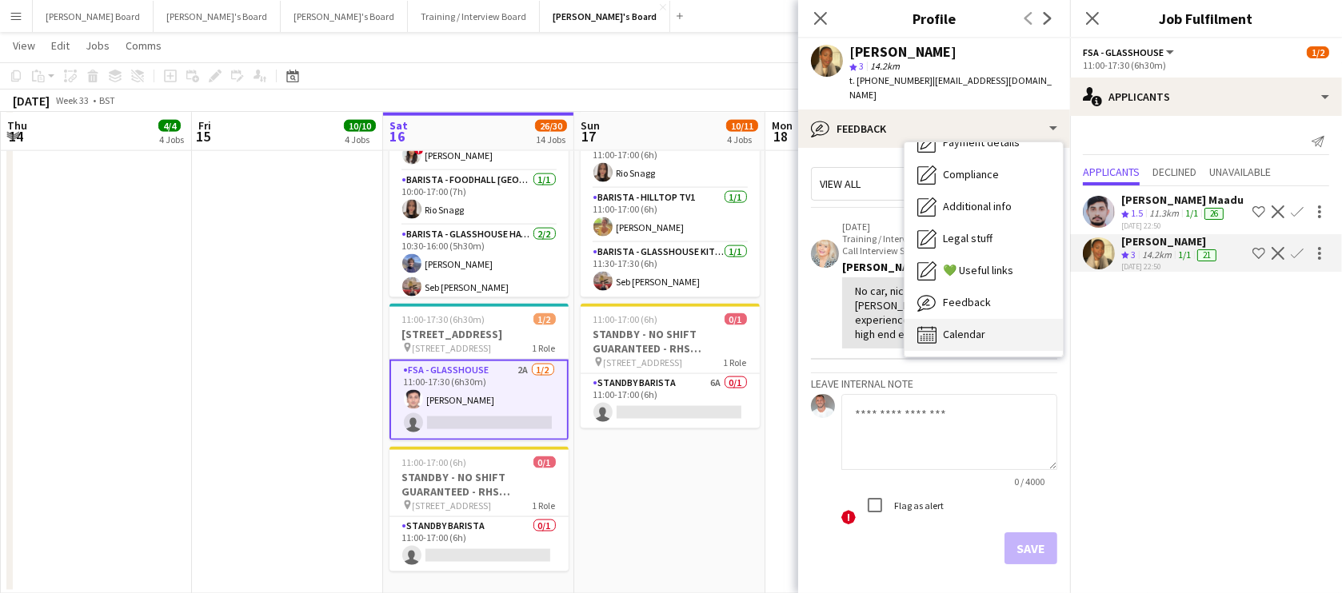
click at [975, 327] on span "Calendar" at bounding box center [964, 334] width 42 height 14
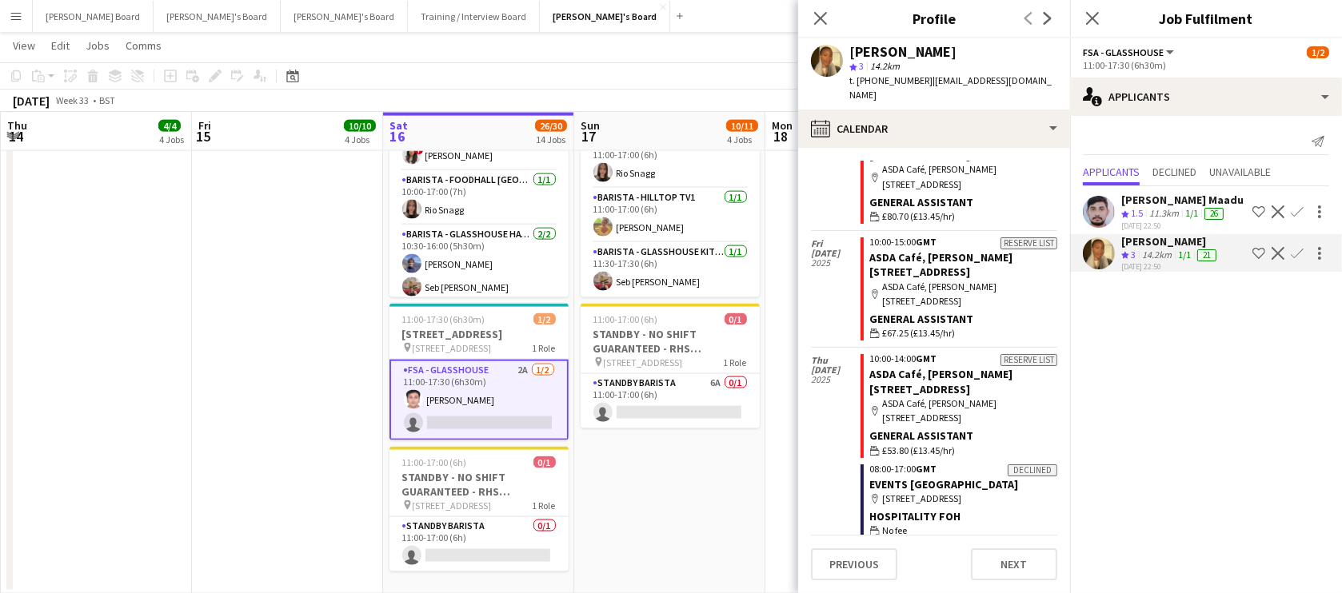
scroll to position [4251, 0]
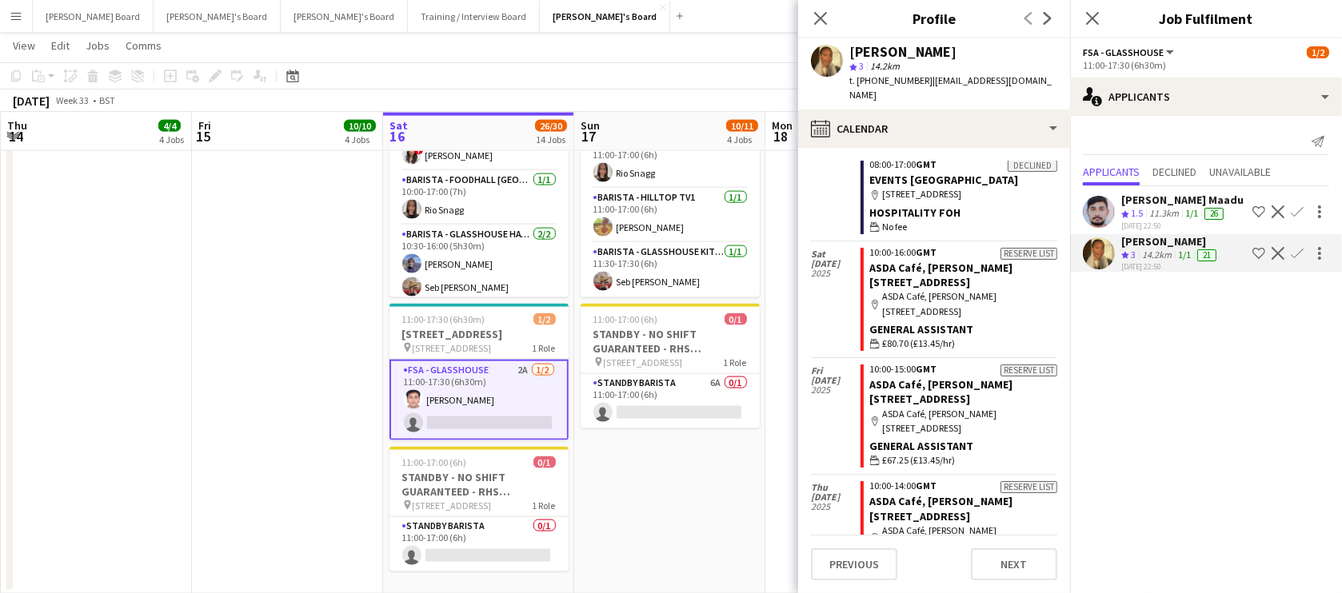
click at [647, 504] on app-date-cell "10:00-17:30 (7h30m) [STREET_ADDRESS] pin Woking, GU23 6QB 5 Roles Barista - Wis…" at bounding box center [669, 324] width 191 height 540
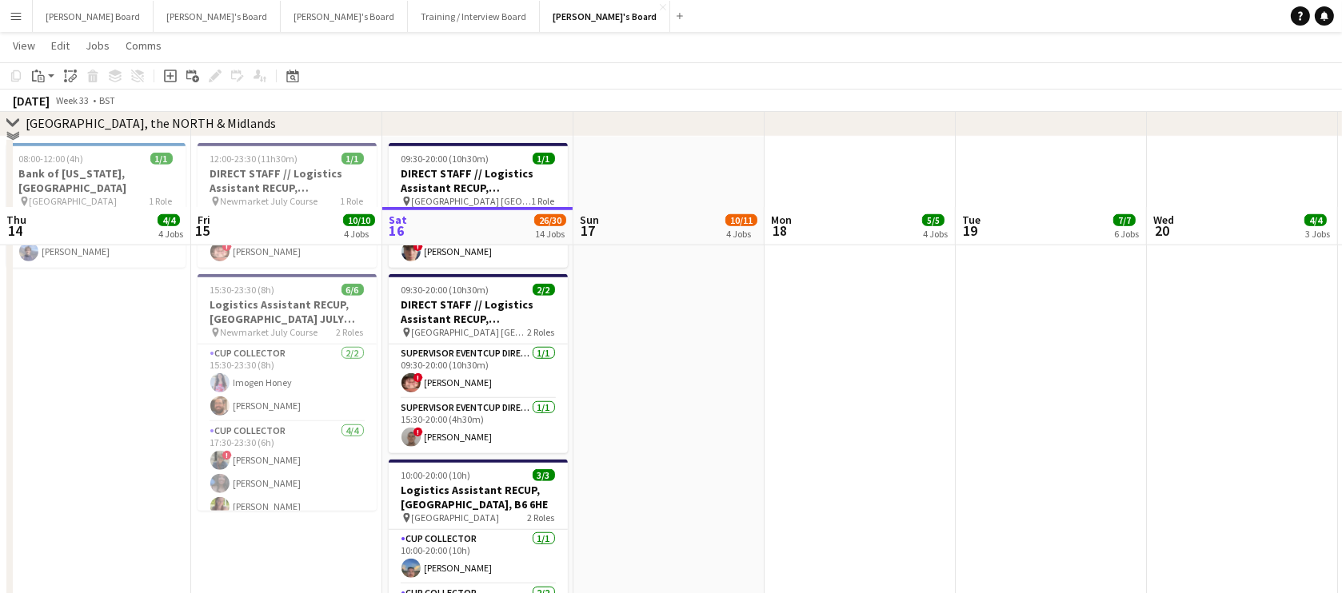
scroll to position [1168, 0]
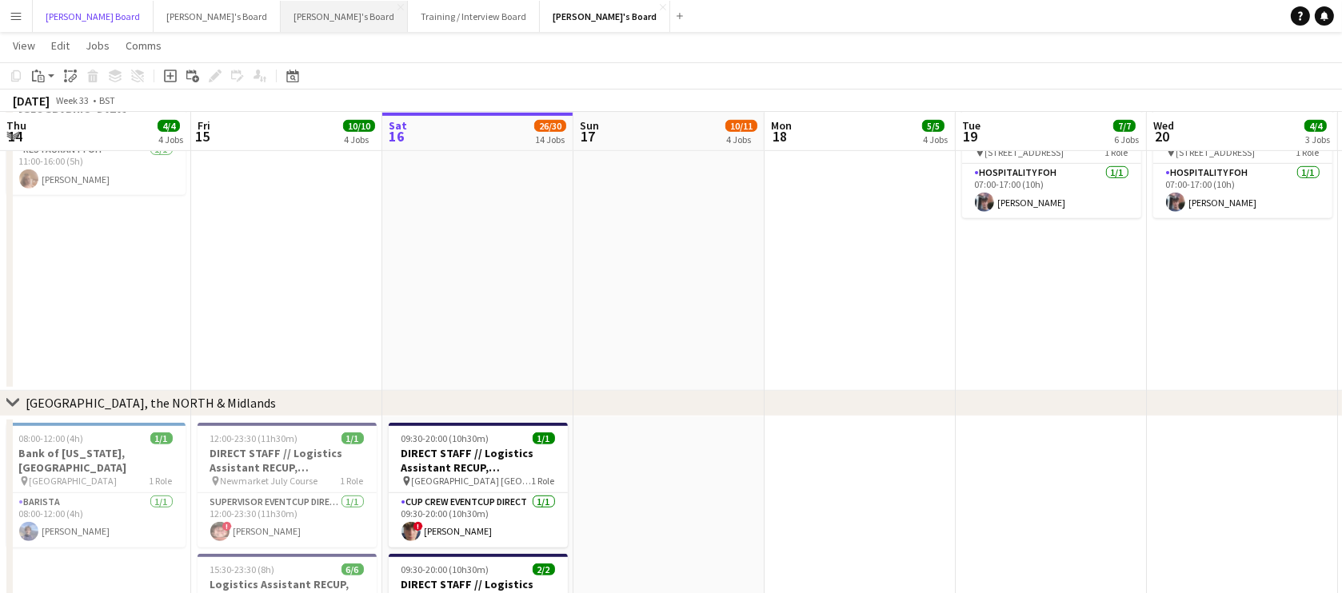
click at [97, 10] on button "[PERSON_NAME] Board Close" at bounding box center [93, 16] width 121 height 31
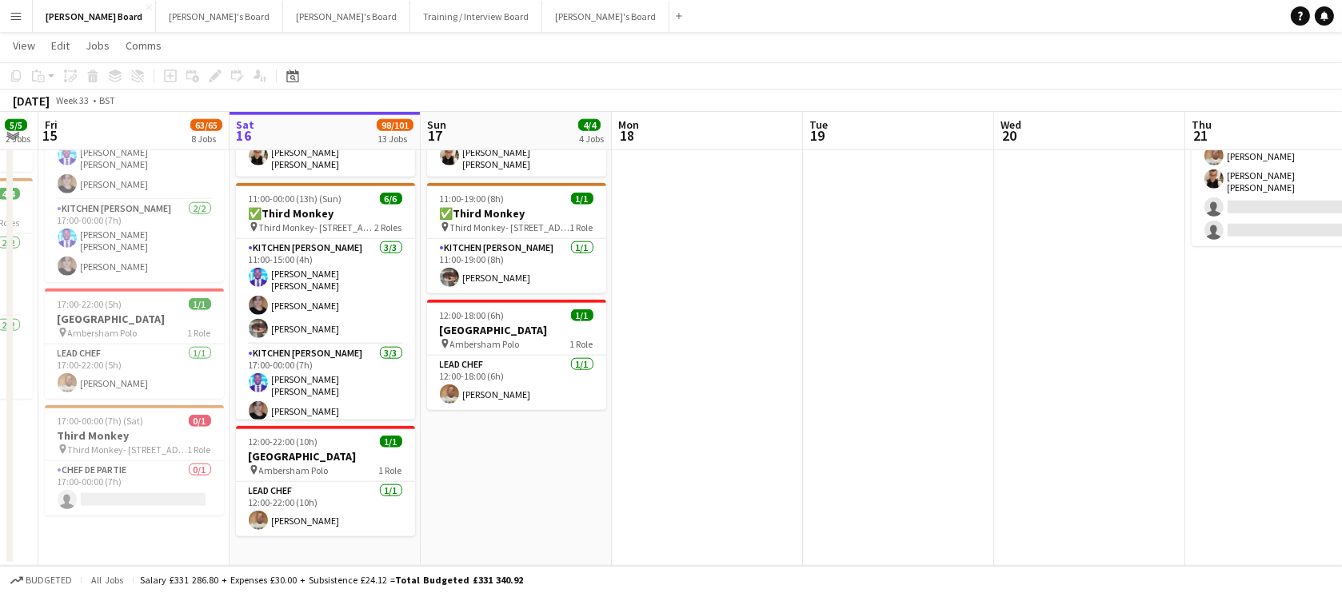
scroll to position [0, 336]
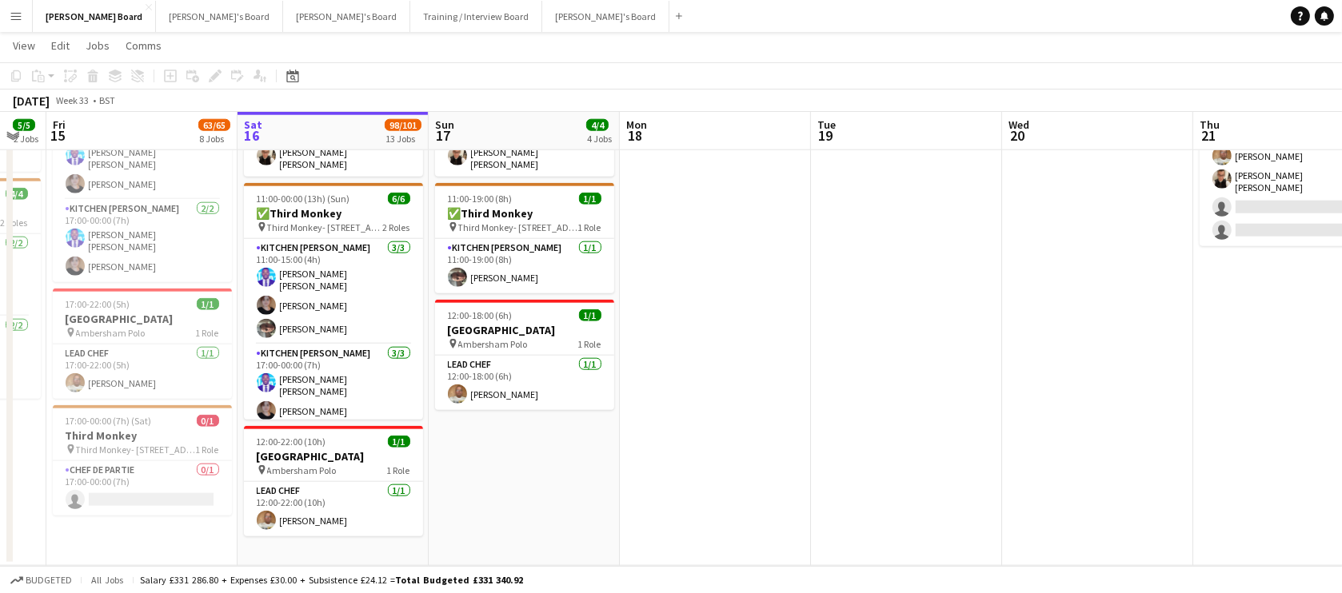
drag, startPoint x: 356, startPoint y: 329, endPoint x: 368, endPoint y: 334, distance: 12.9
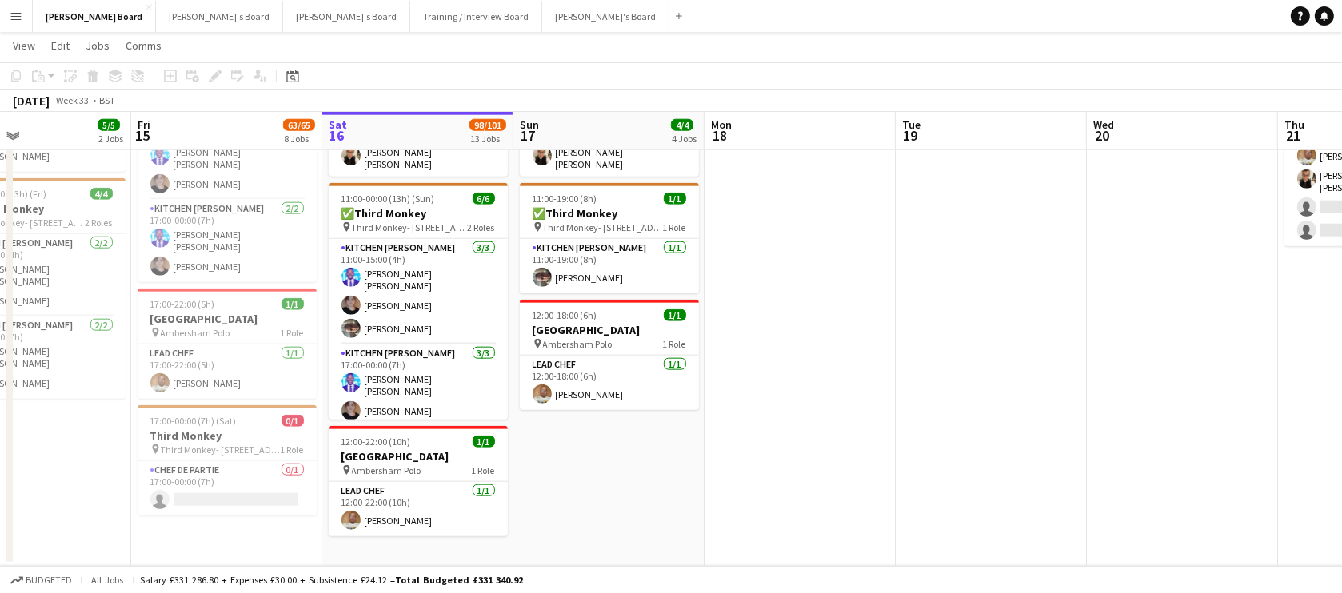
drag, startPoint x: 224, startPoint y: 286, endPoint x: 330, endPoint y: 319, distance: 111.3
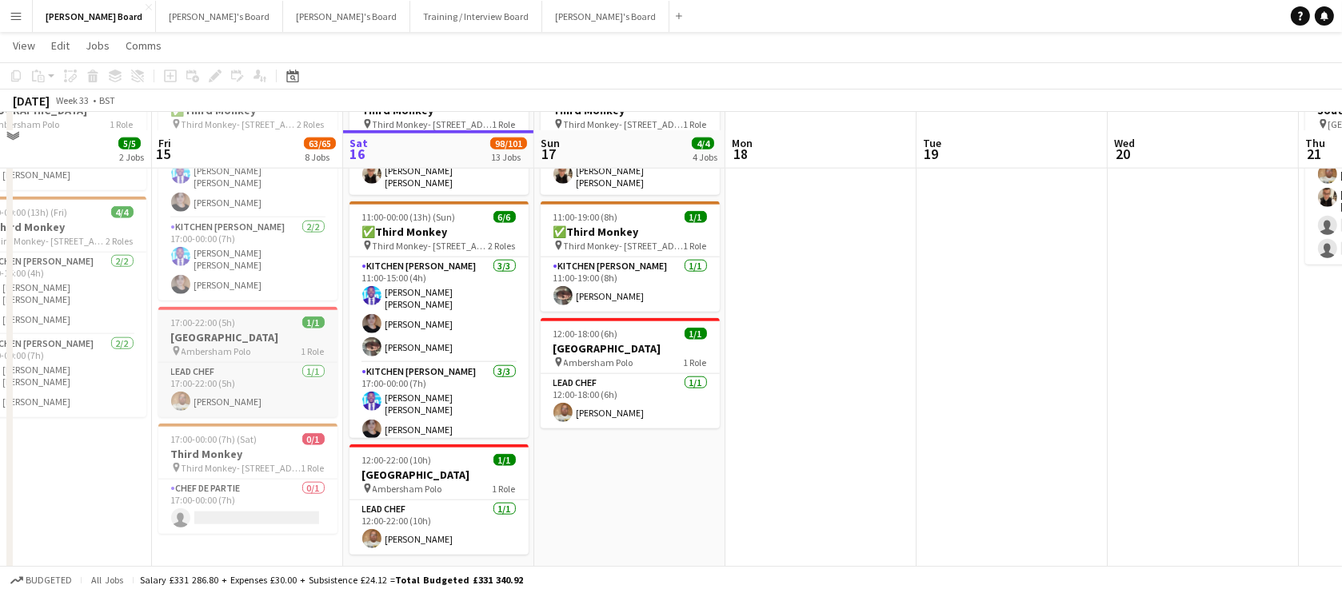
scroll to position [2212, 0]
